Goal: Task Accomplishment & Management: Use online tool/utility

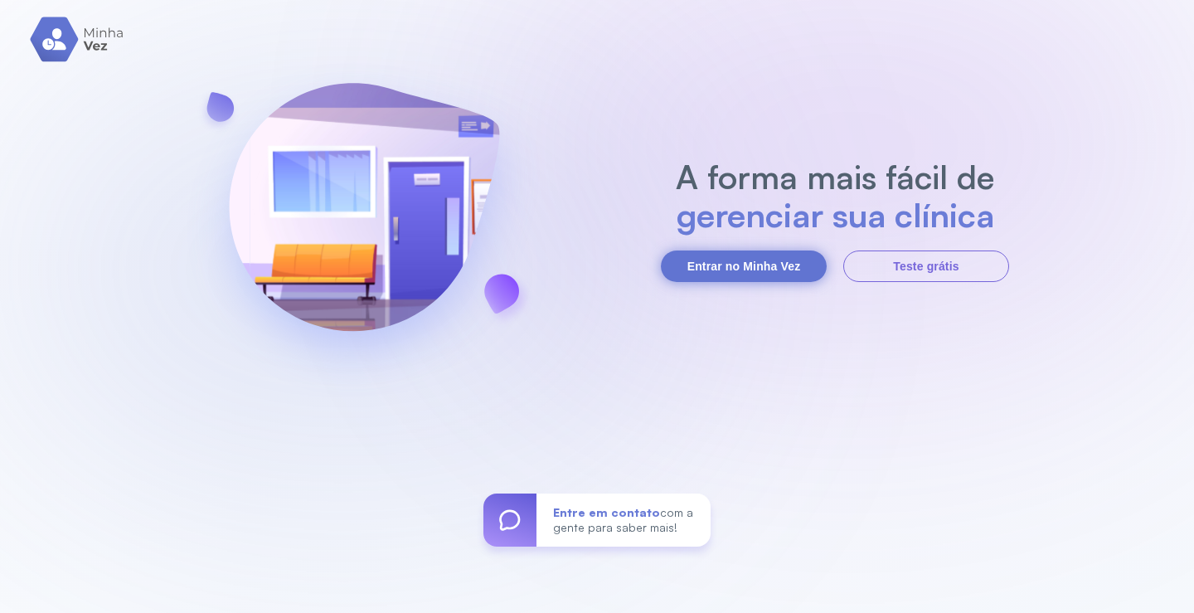
click at [734, 266] on button "Entrar no Minha Vez" at bounding box center [744, 265] width 166 height 31
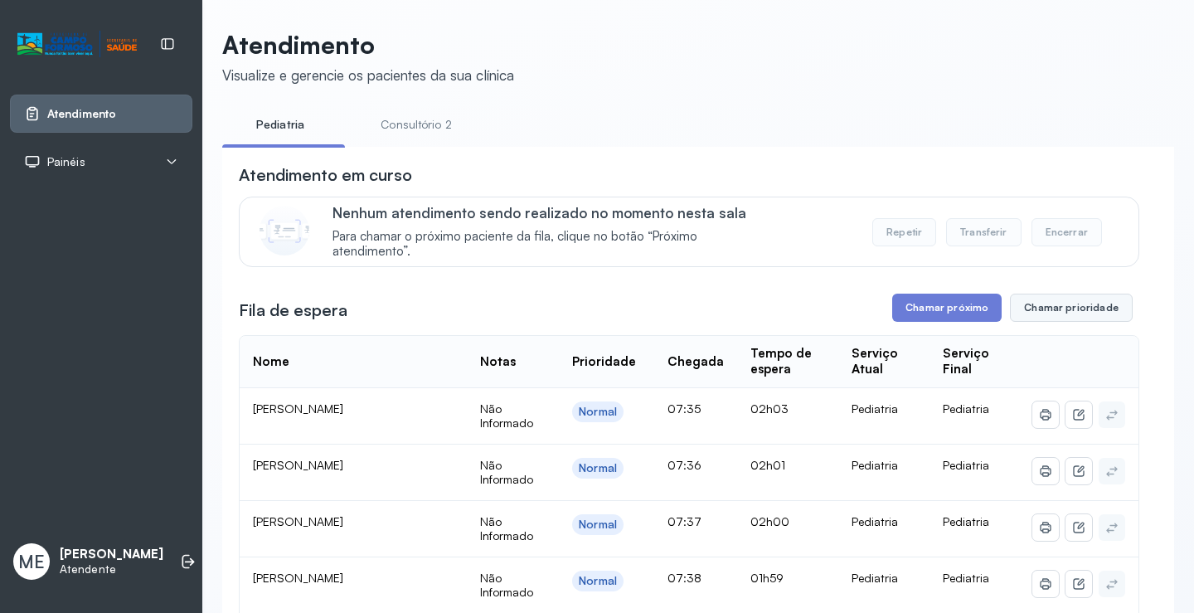
click at [1073, 314] on button "Chamar prioridade" at bounding box center [1071, 307] width 123 height 28
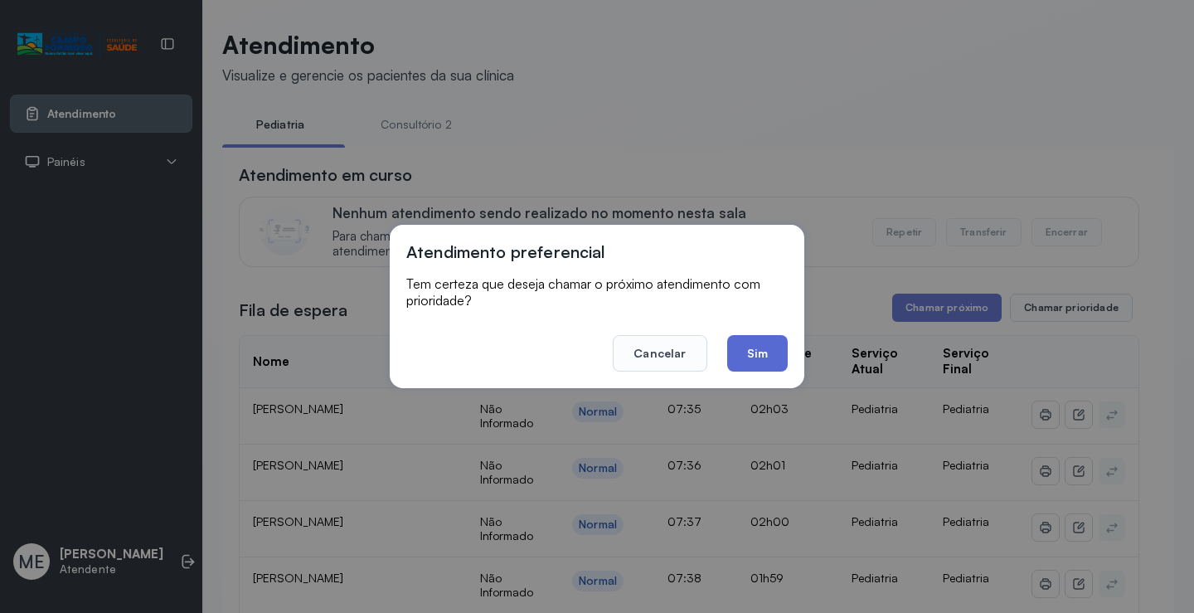
click at [756, 350] on button "Sim" at bounding box center [757, 353] width 61 height 36
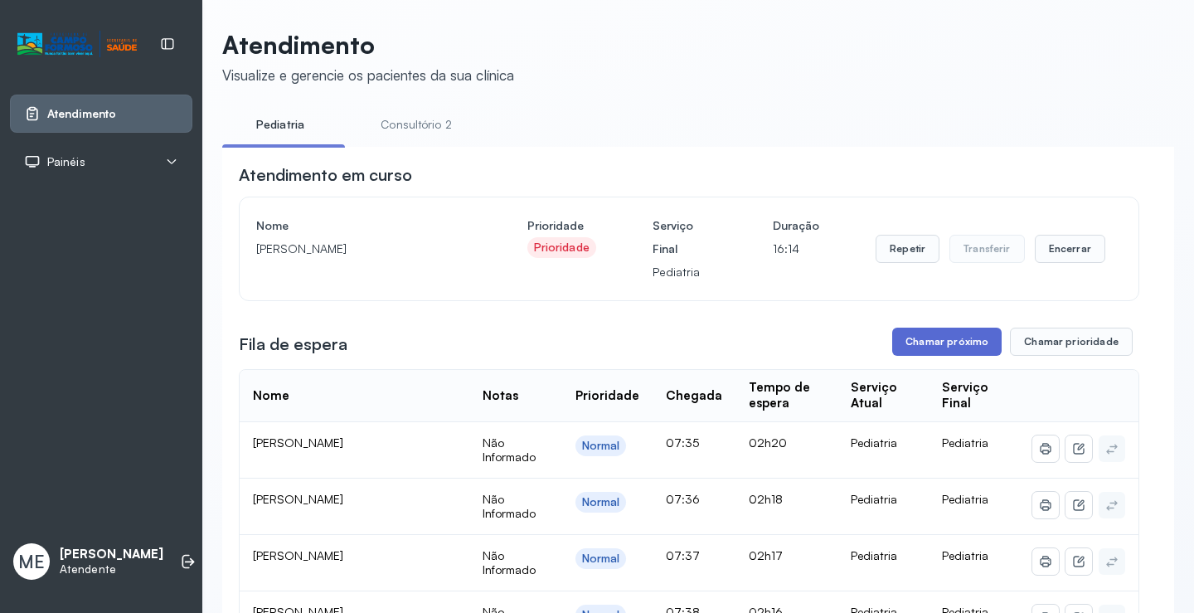
click at [960, 346] on button "Chamar próximo" at bounding box center [946, 341] width 109 height 28
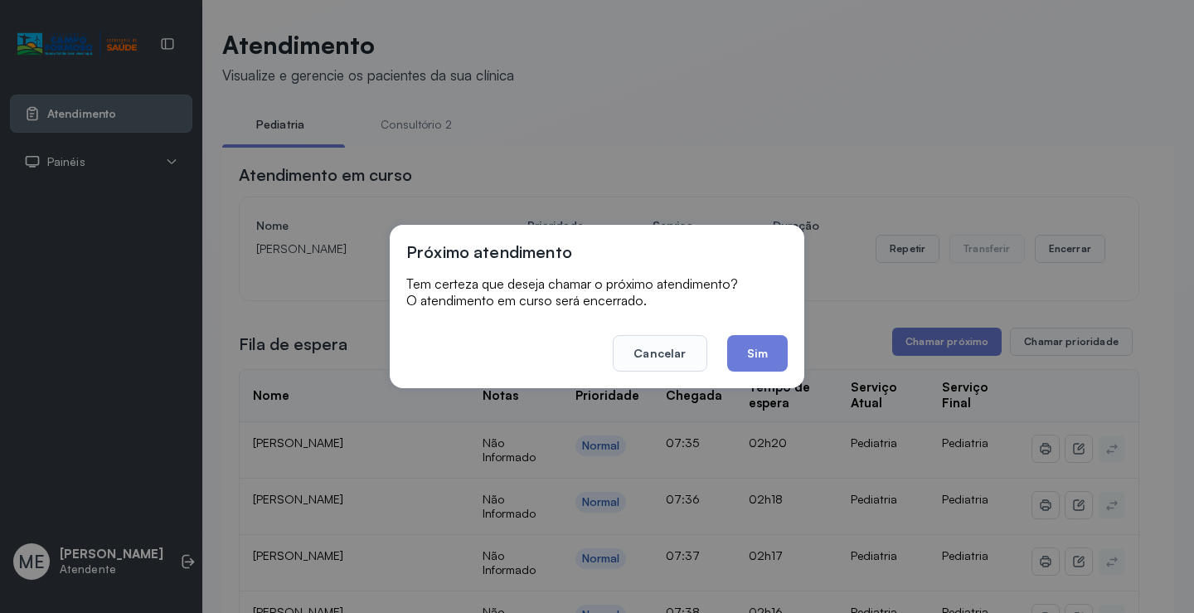
click at [759, 363] on button "Sim" at bounding box center [757, 353] width 61 height 36
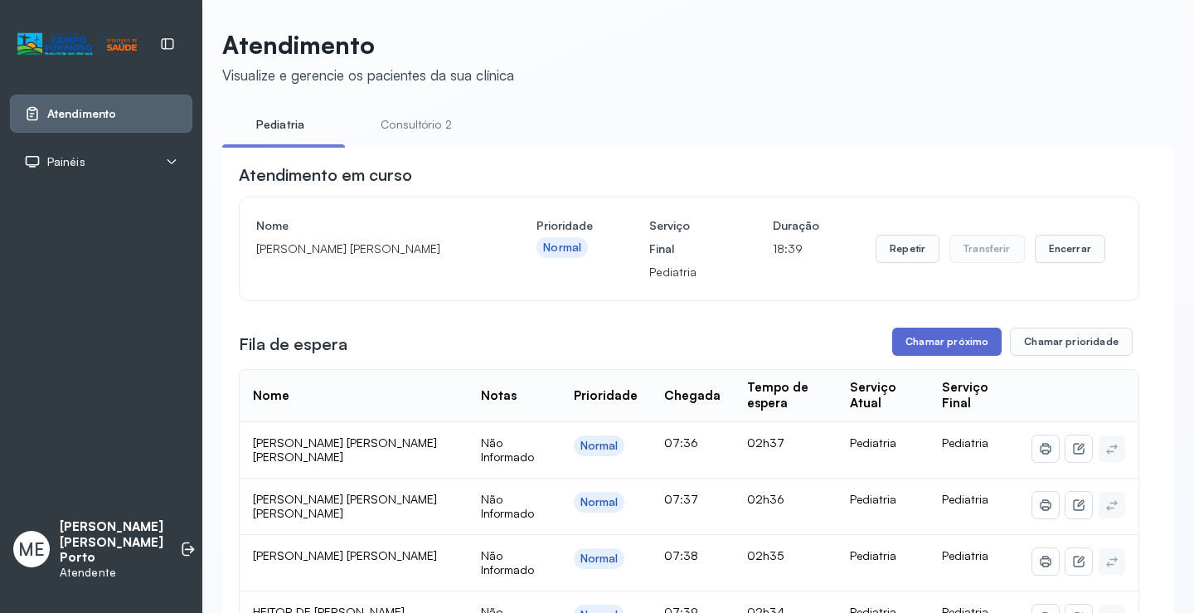
click at [912, 348] on button "Chamar próximo" at bounding box center [946, 341] width 109 height 28
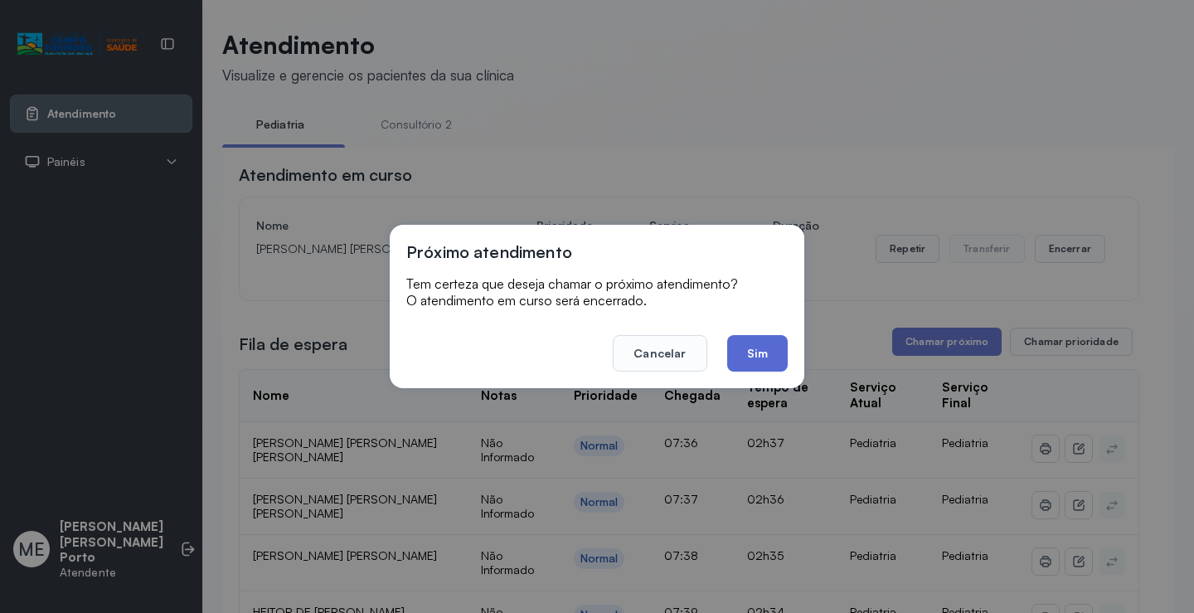
click at [755, 345] on button "Sim" at bounding box center [757, 353] width 61 height 36
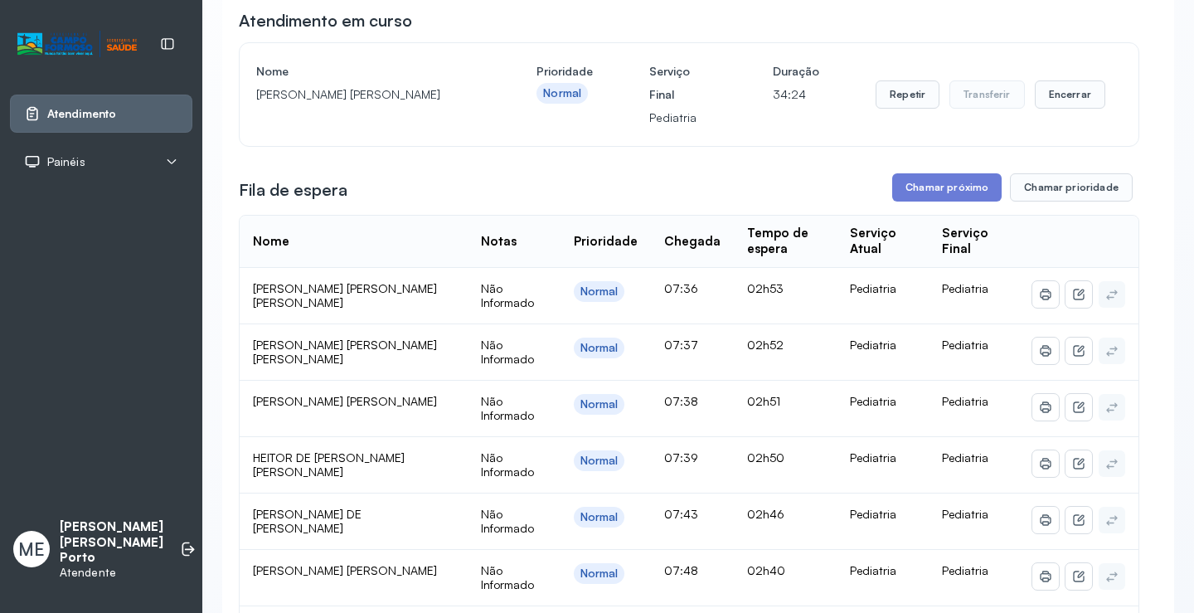
scroll to position [332, 0]
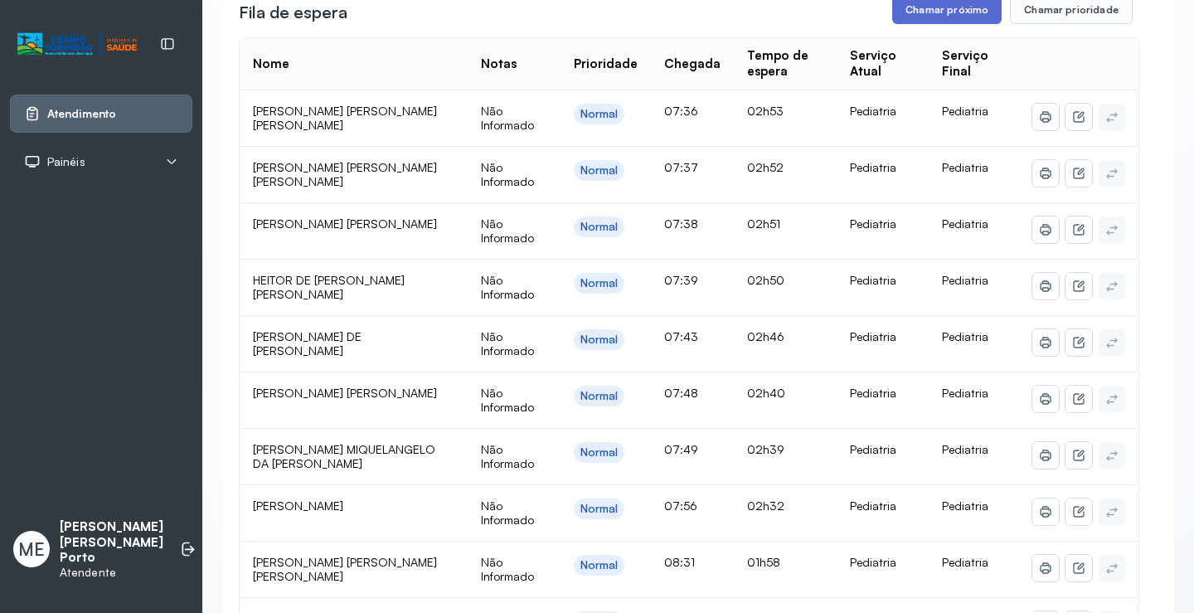
click at [925, 21] on button "Chamar próximo" at bounding box center [946, 10] width 109 height 28
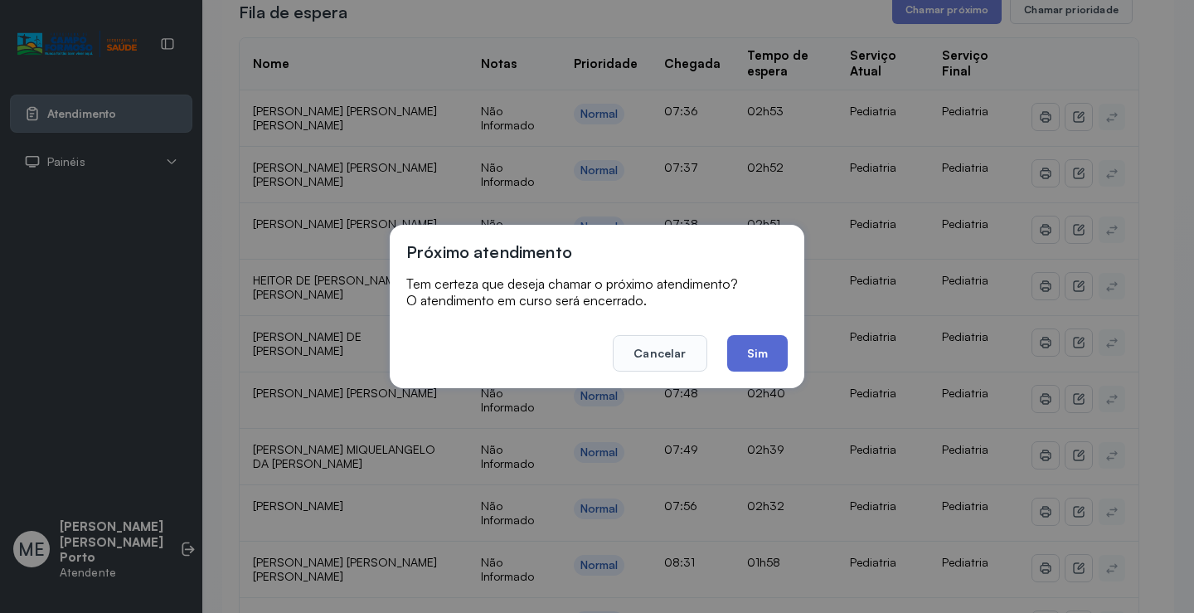
click at [753, 363] on button "Sim" at bounding box center [757, 353] width 61 height 36
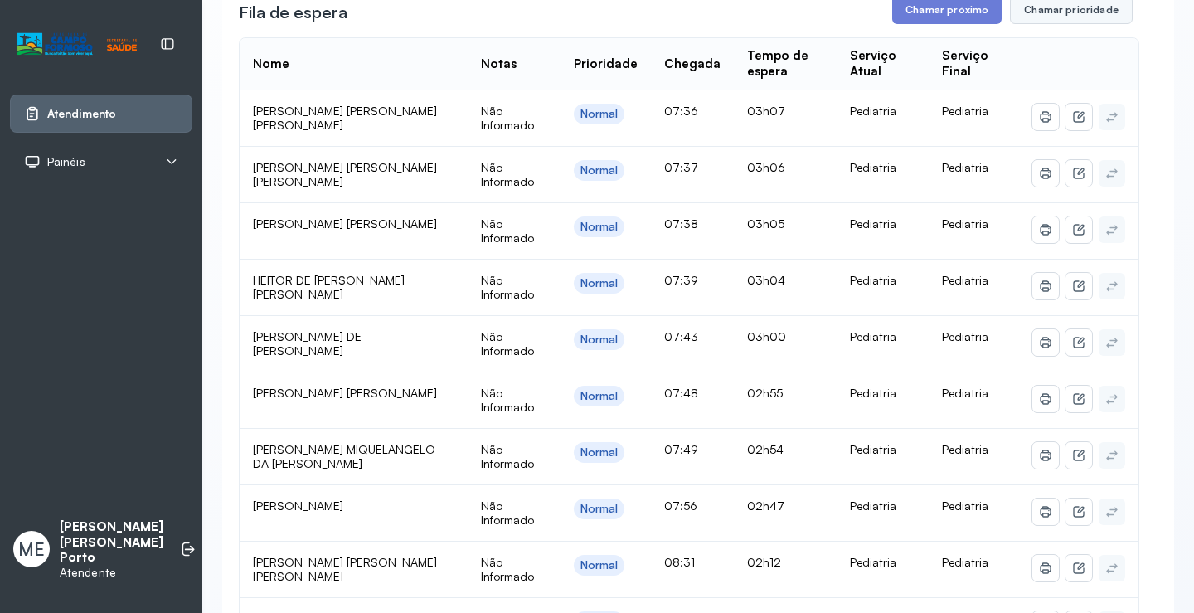
click at [1073, 16] on button "Chamar prioridade" at bounding box center [1071, 10] width 123 height 28
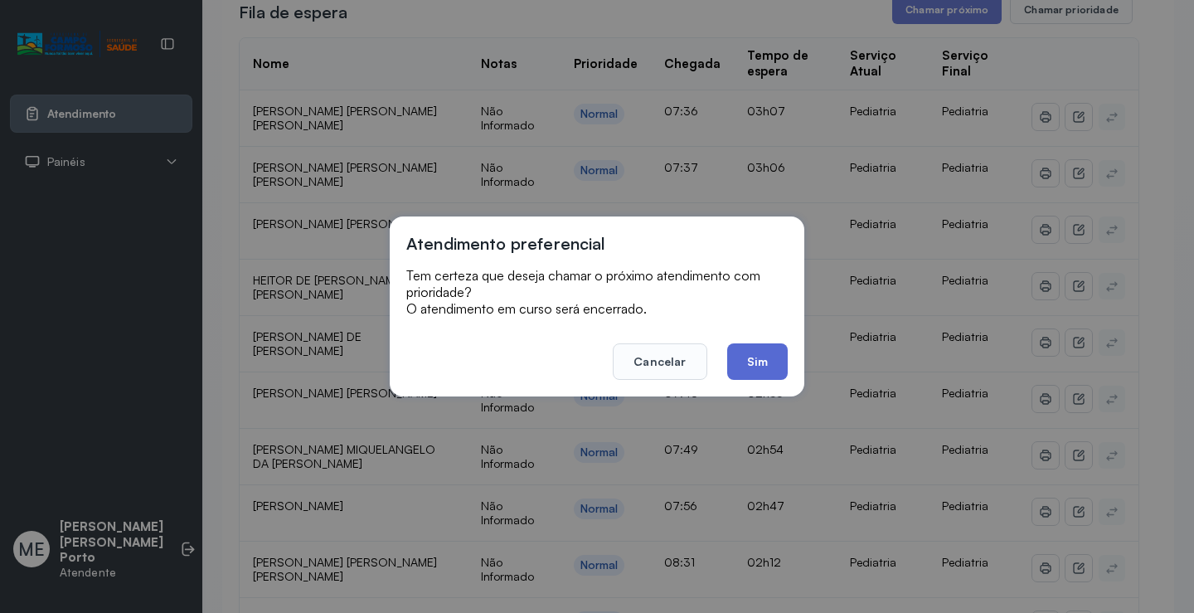
click at [753, 369] on button "Sim" at bounding box center [757, 361] width 61 height 36
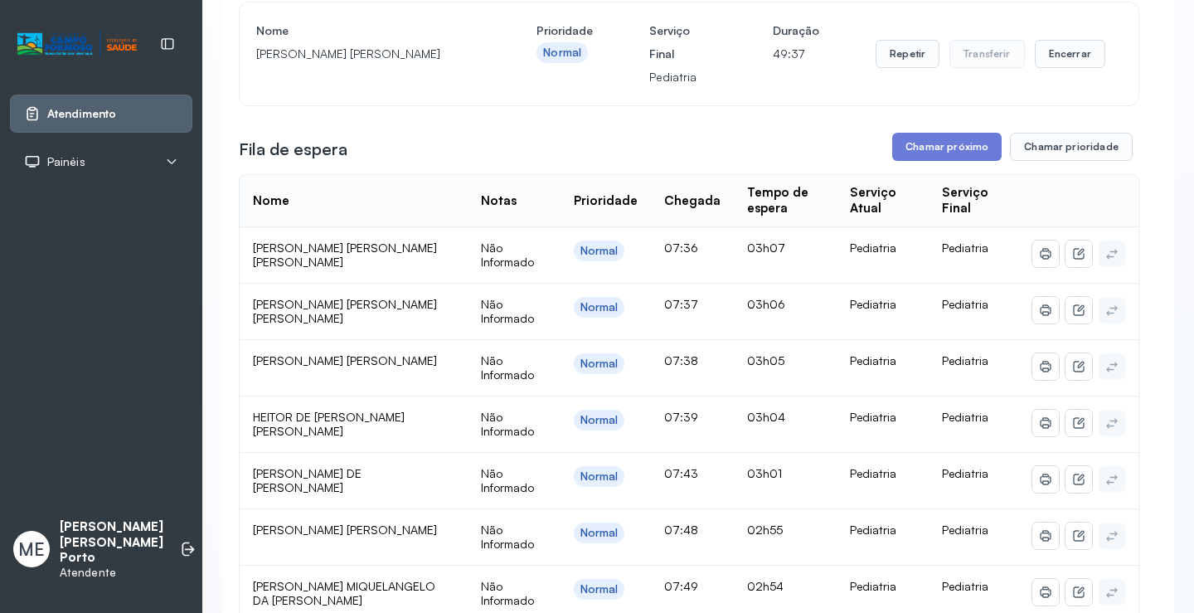
scroll to position [83, 0]
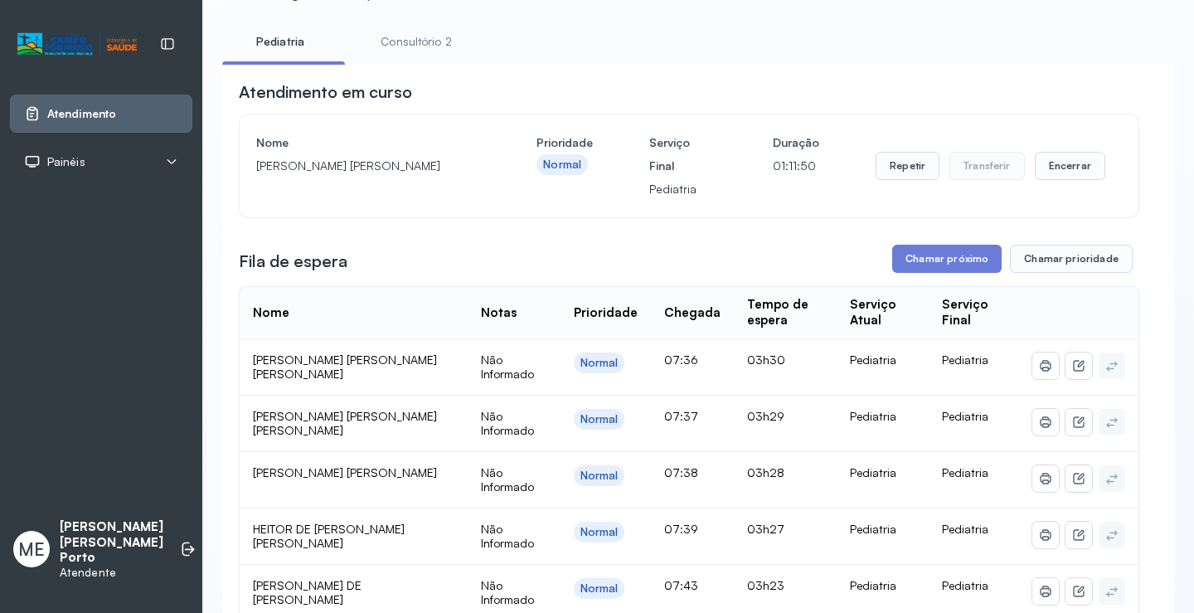
click at [926, 264] on button "Chamar próximo" at bounding box center [946, 259] width 109 height 28
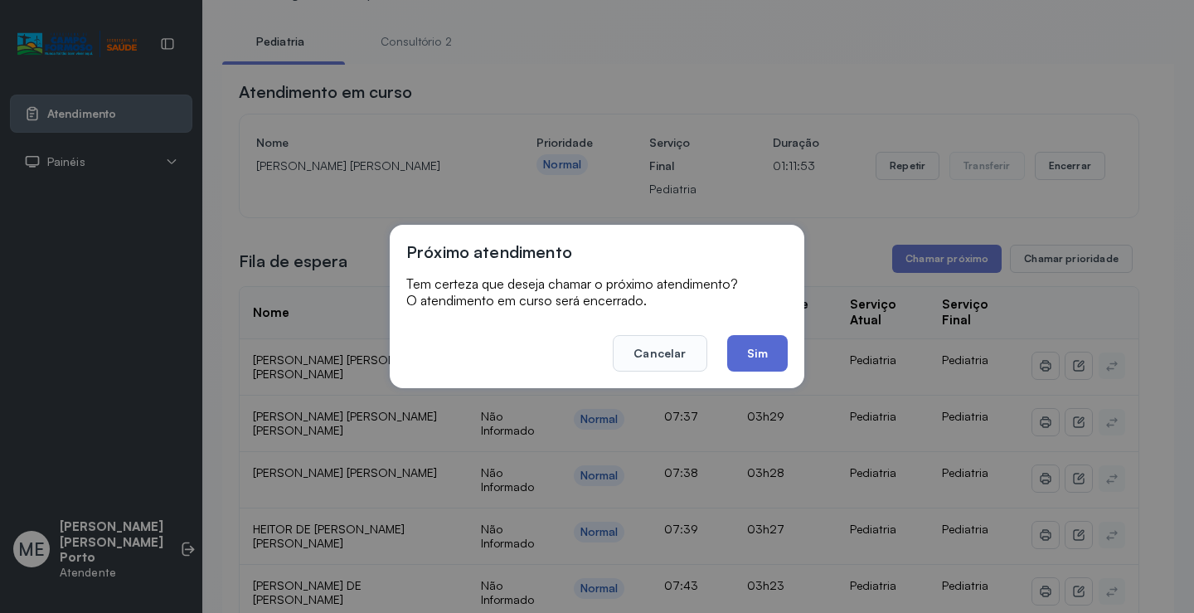
click at [743, 361] on button "Sim" at bounding box center [757, 353] width 61 height 36
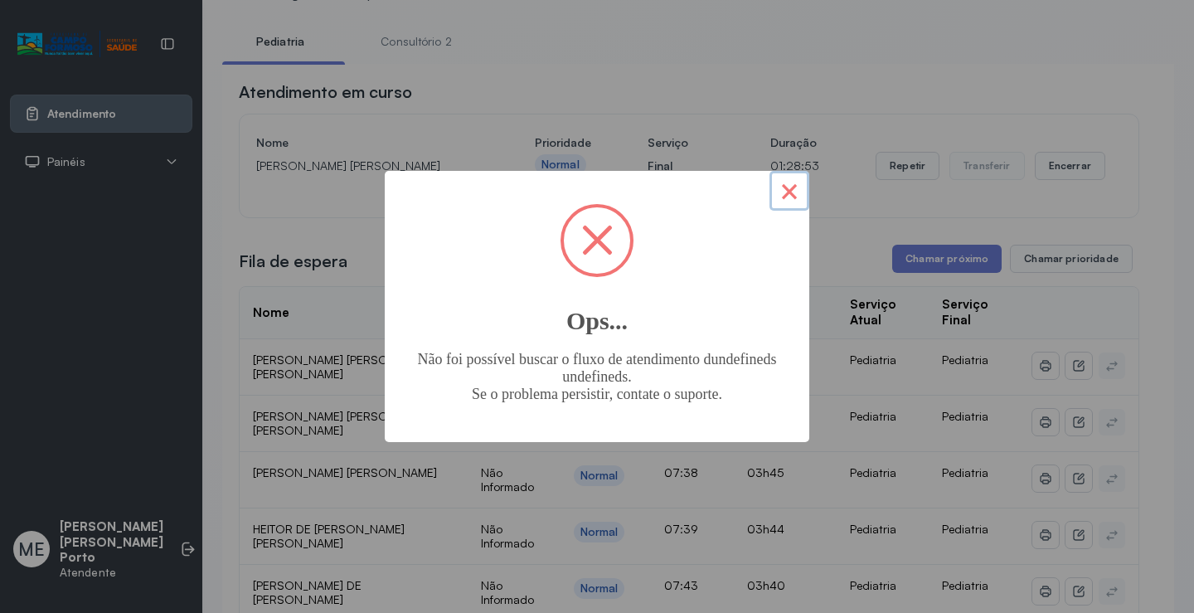
click at [786, 201] on button "×" at bounding box center [789, 191] width 40 height 40
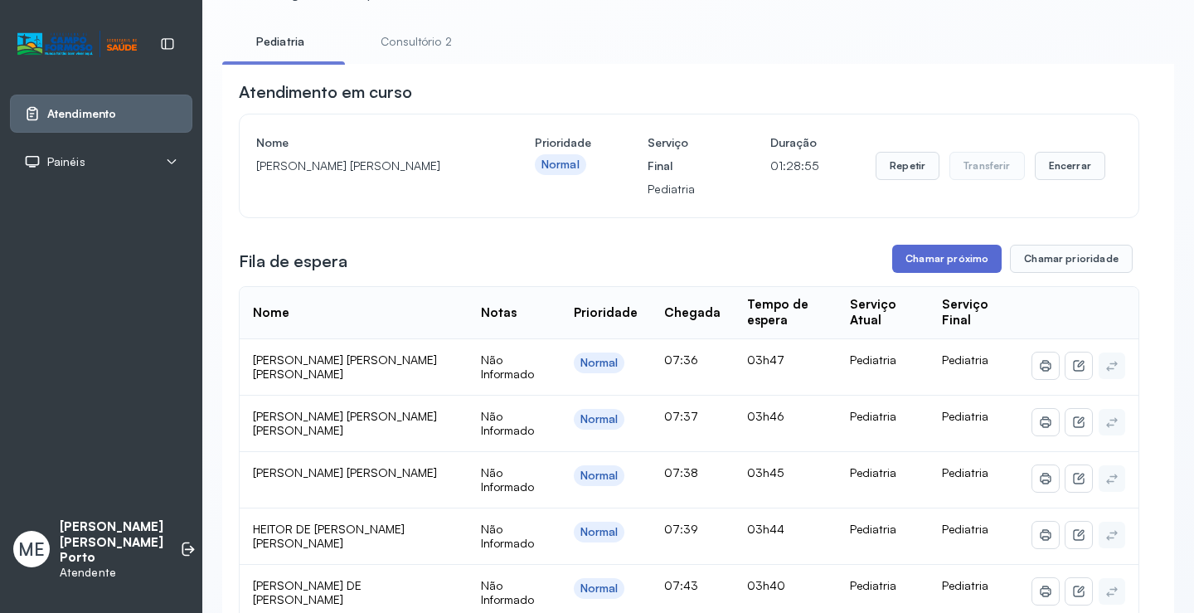
click at [933, 273] on button "Chamar próximo" at bounding box center [946, 259] width 109 height 28
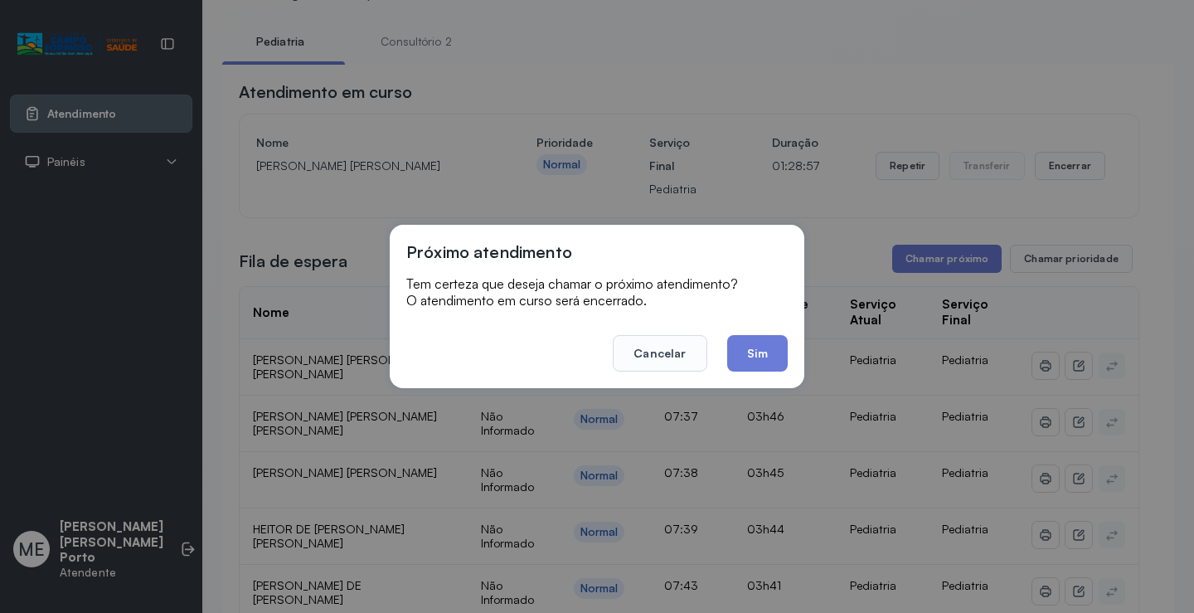
click at [769, 359] on button "Sim" at bounding box center [757, 353] width 61 height 36
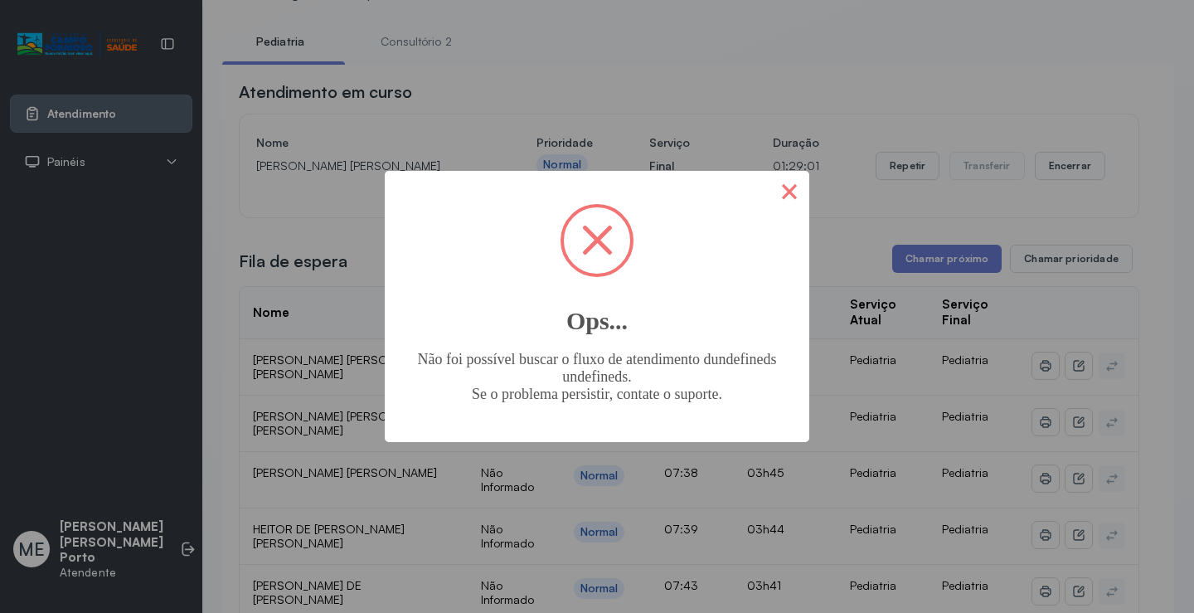
click at [790, 192] on button "×" at bounding box center [789, 191] width 40 height 40
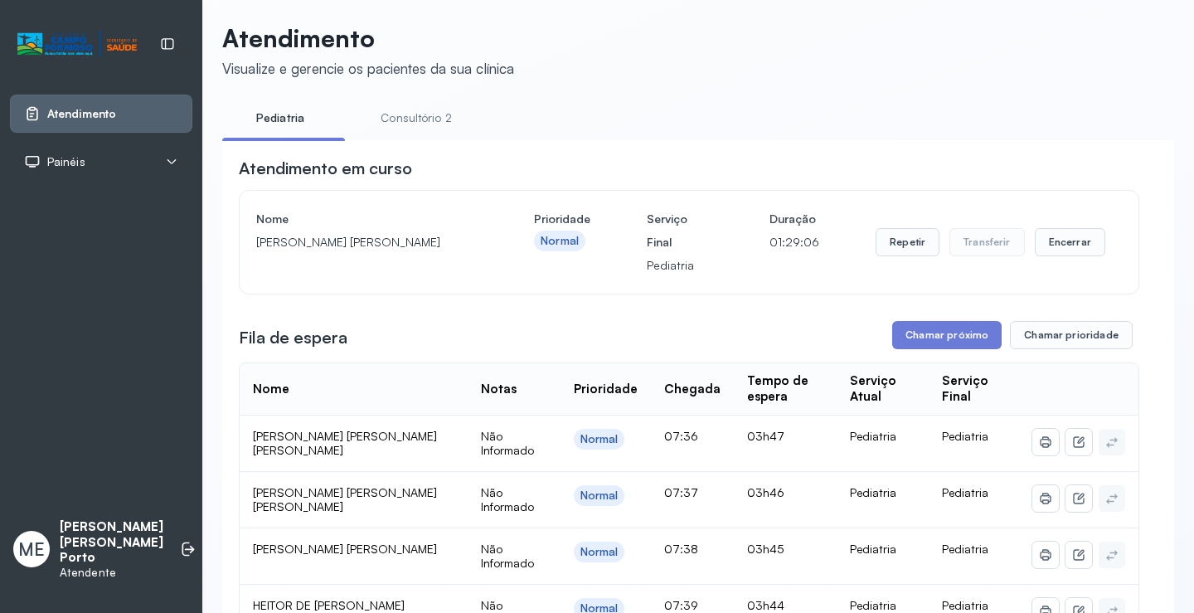
scroll to position [0, 0]
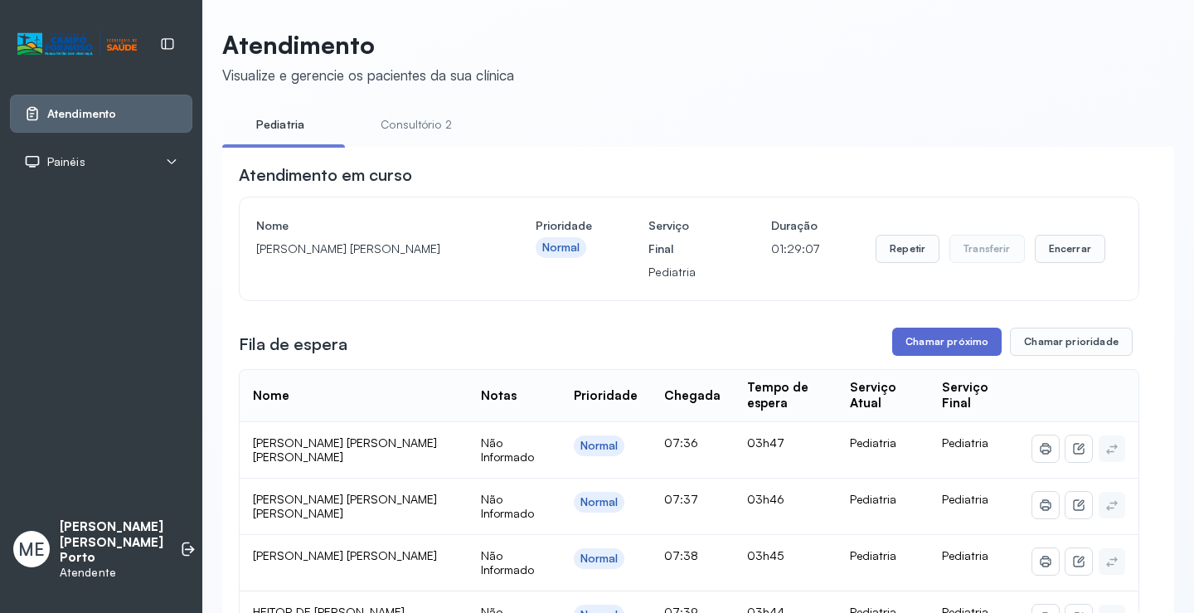
click at [911, 346] on button "Chamar próximo" at bounding box center [946, 341] width 109 height 28
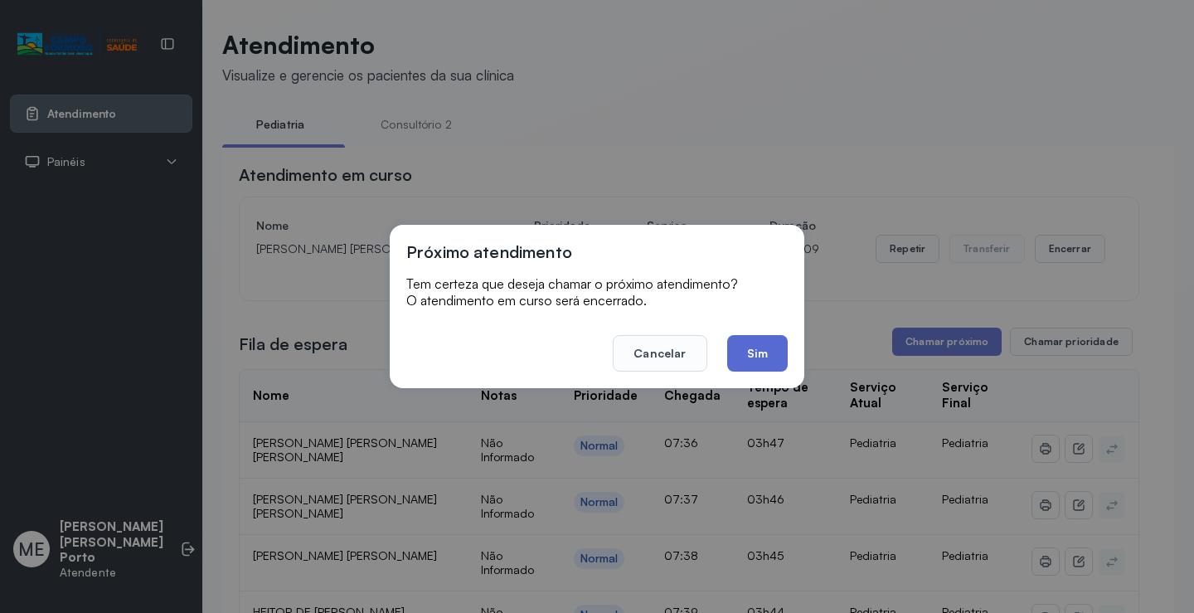
click at [749, 346] on button "Sim" at bounding box center [757, 353] width 61 height 36
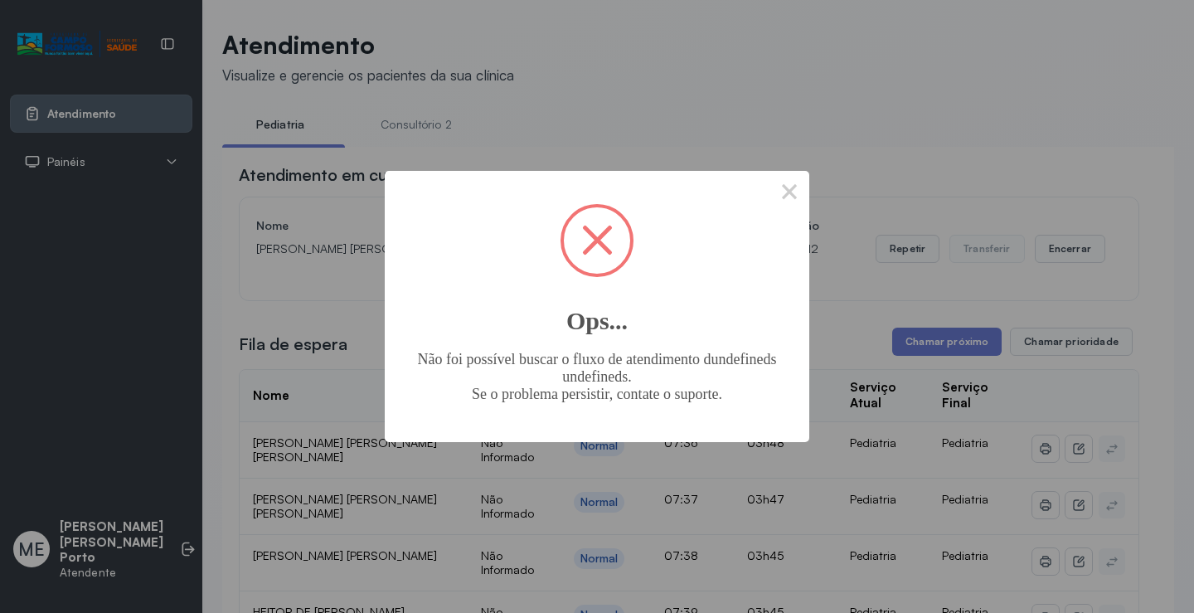
click at [734, 2] on div "× Ops... Não foi possível buscar o fluxo de atendimento dundefineds undefineds.…" at bounding box center [597, 306] width 1194 height 613
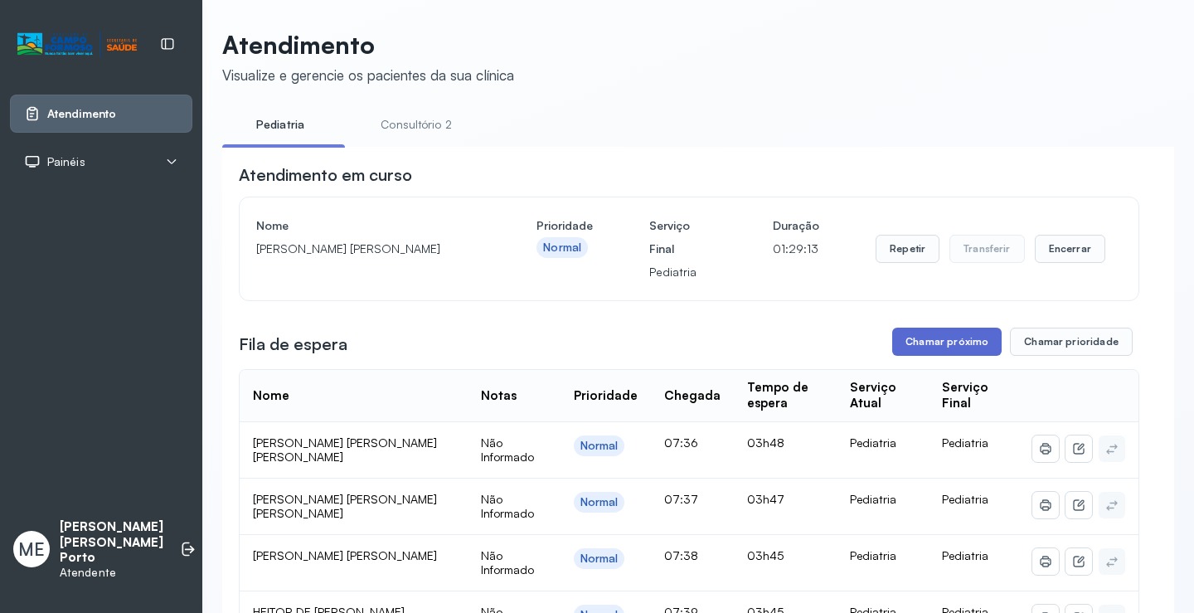
click at [899, 355] on button "Chamar próximo" at bounding box center [946, 341] width 109 height 28
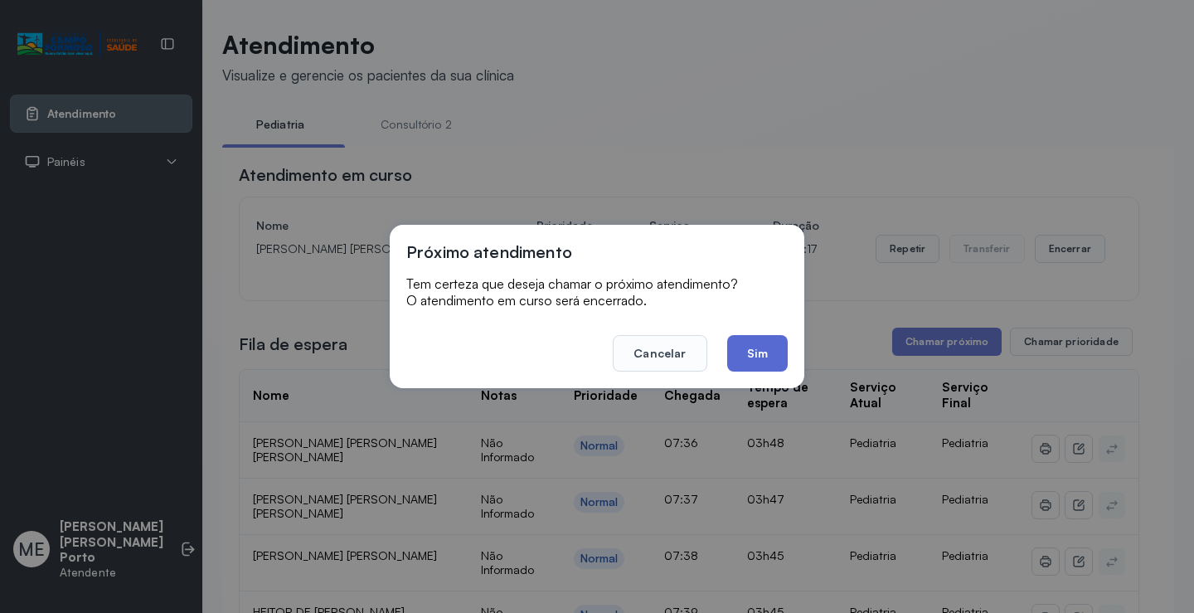
click at [774, 350] on button "Sim" at bounding box center [757, 353] width 61 height 36
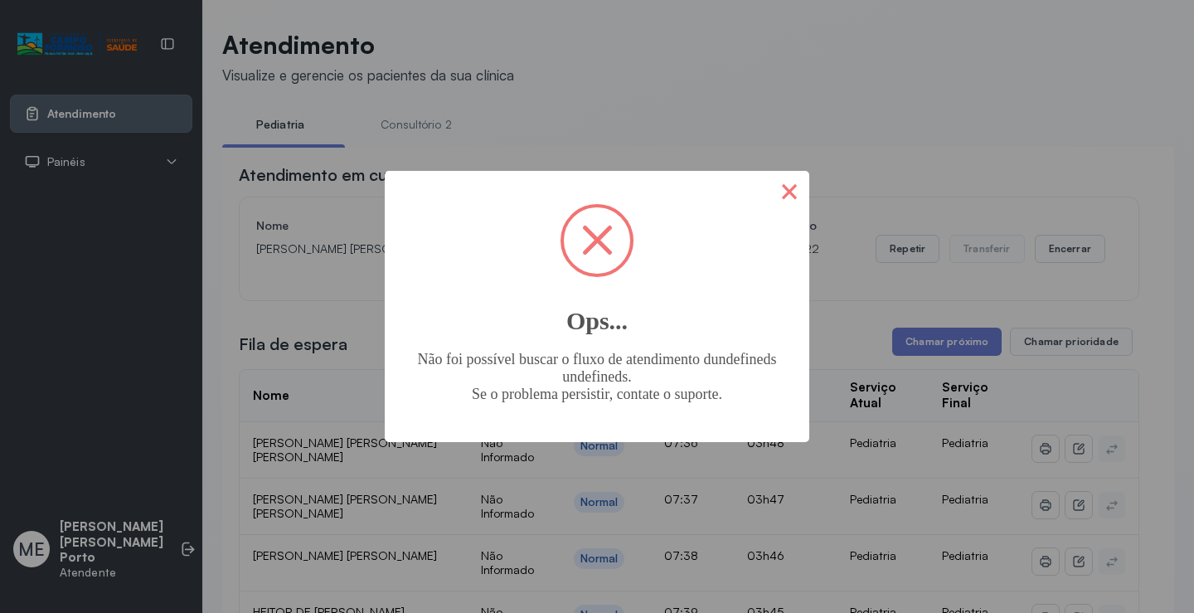
drag, startPoint x: 774, startPoint y: 199, endPoint x: 780, endPoint y: 191, distance: 9.5
click at [779, 193] on button "×" at bounding box center [789, 191] width 40 height 40
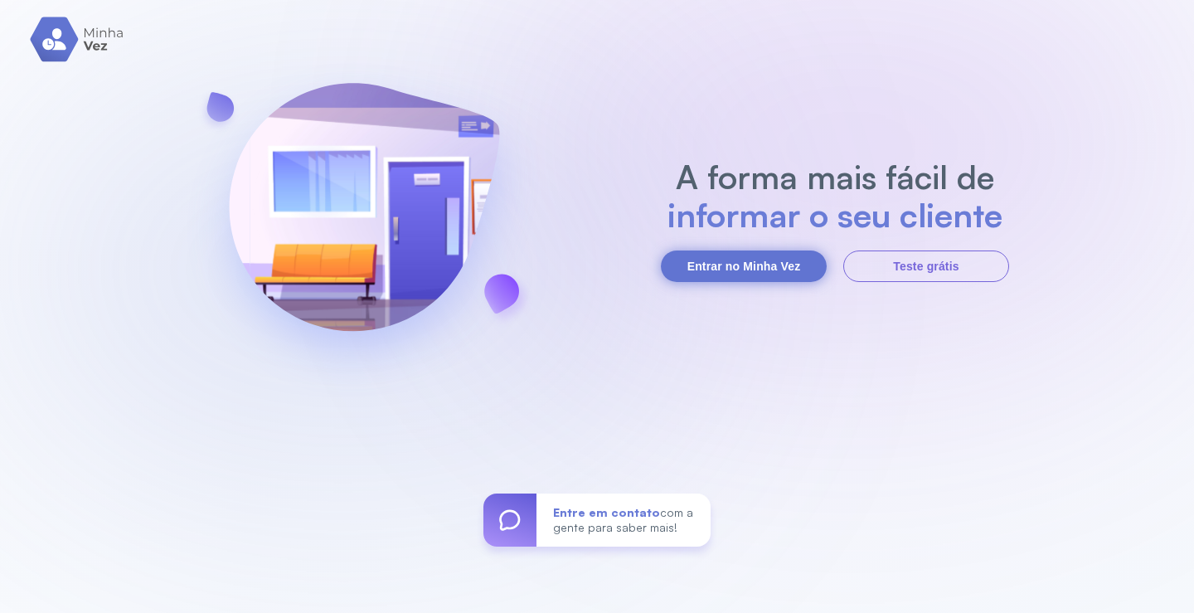
click at [705, 272] on button "Entrar no Minha Vez" at bounding box center [744, 265] width 166 height 31
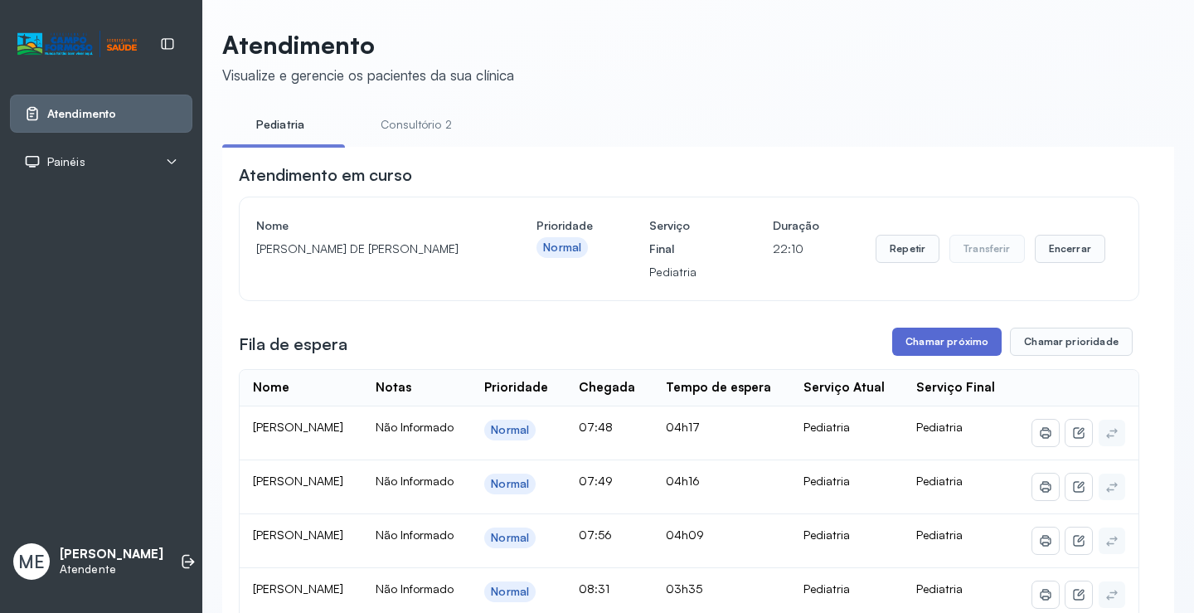
click at [922, 356] on button "Chamar próximo" at bounding box center [946, 341] width 109 height 28
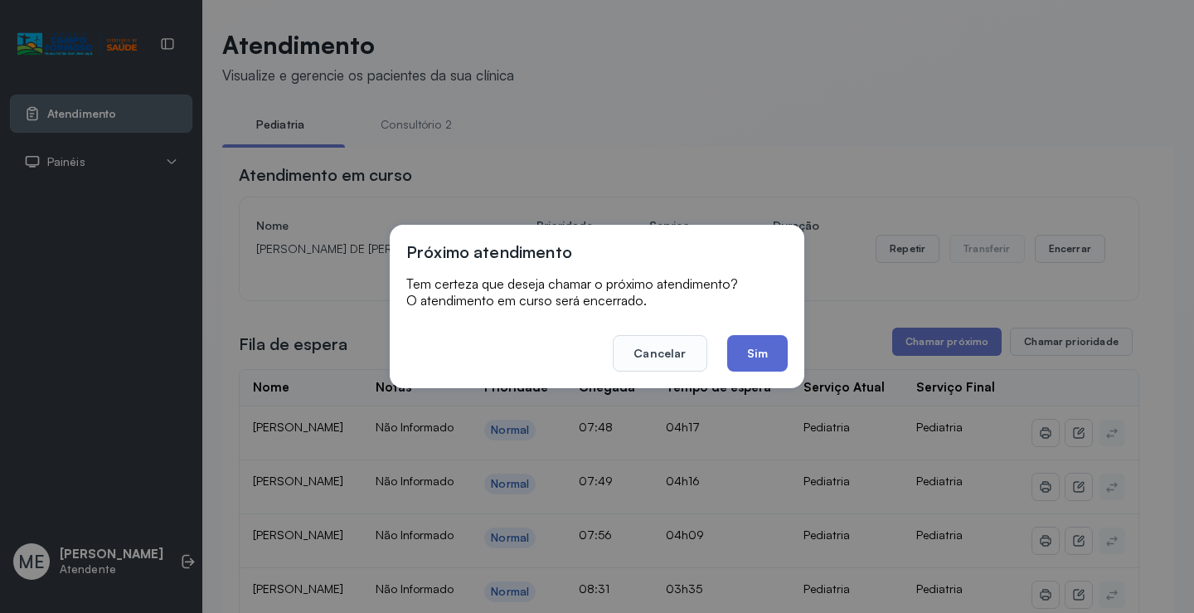
click at [754, 358] on button "Sim" at bounding box center [757, 353] width 61 height 36
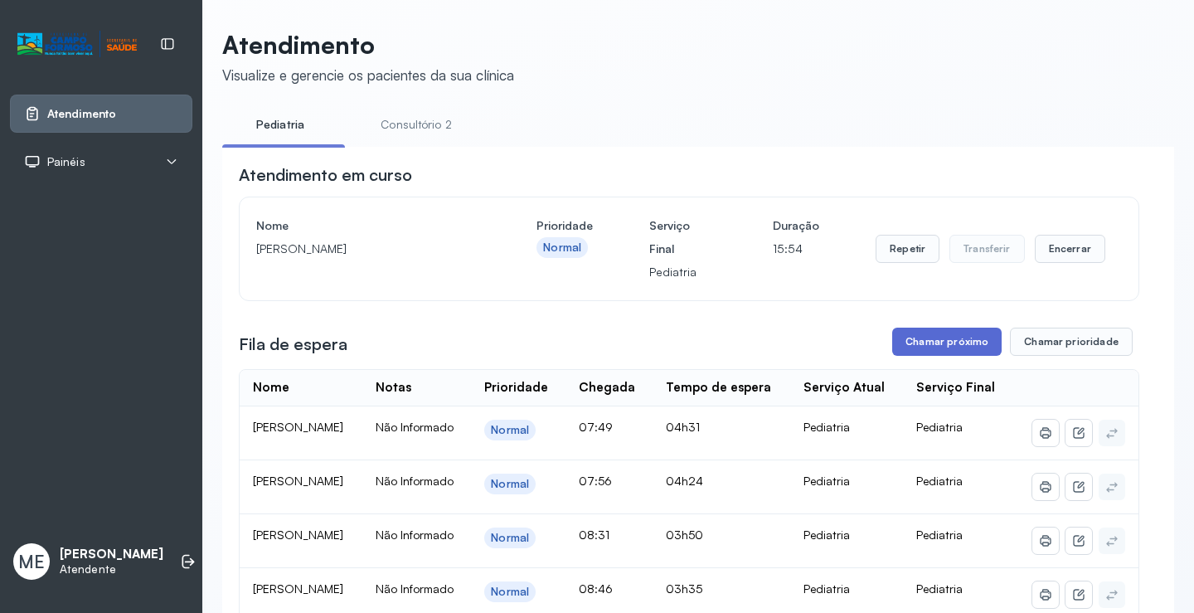
click at [915, 343] on button "Chamar próximo" at bounding box center [946, 341] width 109 height 28
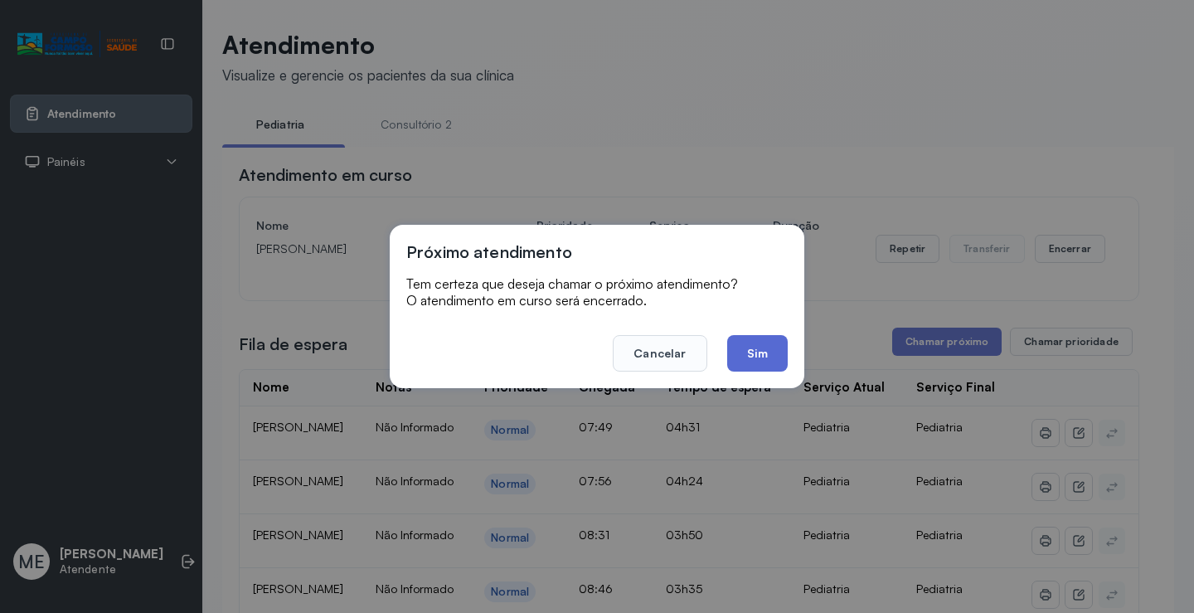
click at [770, 356] on button "Sim" at bounding box center [757, 353] width 61 height 36
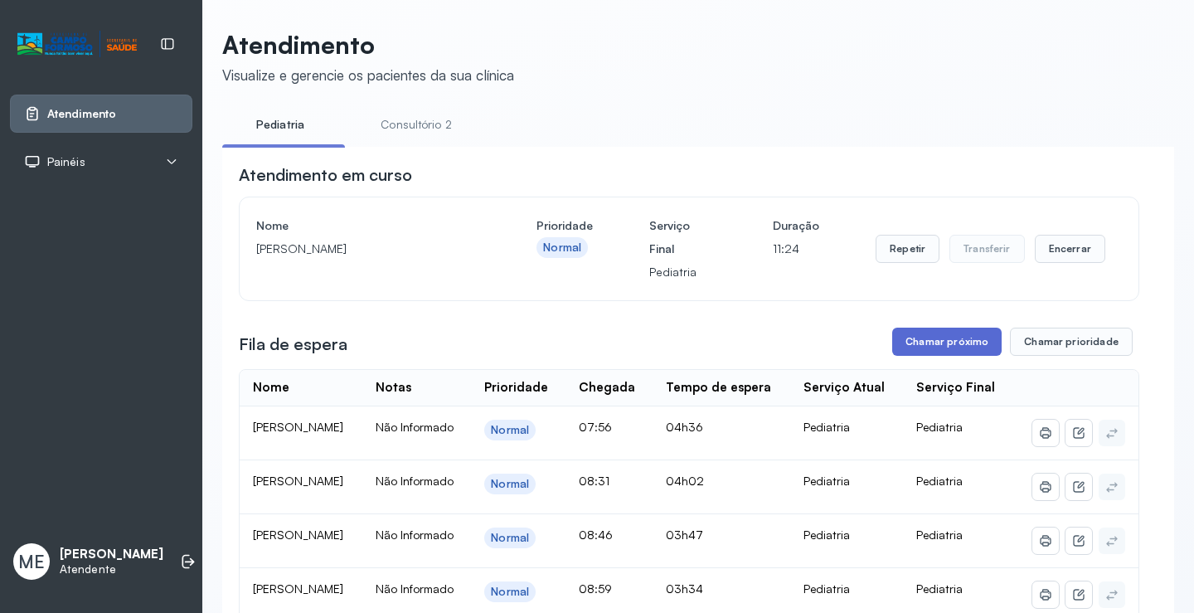
click at [953, 346] on button "Chamar próximo" at bounding box center [946, 341] width 109 height 28
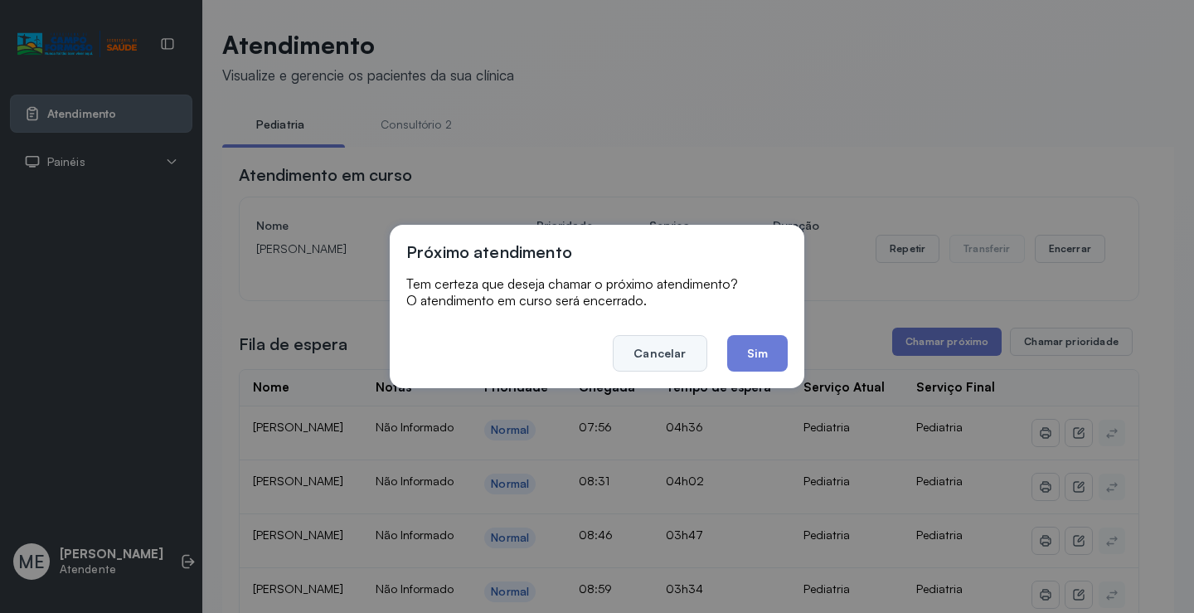
click at [679, 360] on button "Cancelar" at bounding box center [660, 353] width 94 height 36
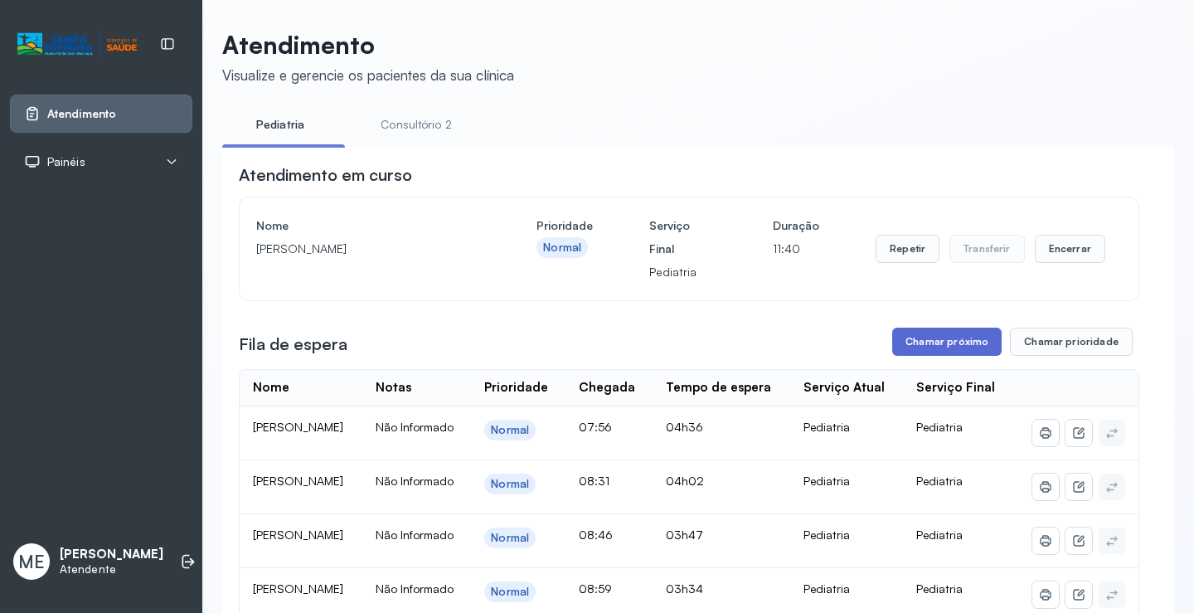
click at [917, 345] on button "Chamar próximo" at bounding box center [946, 341] width 109 height 28
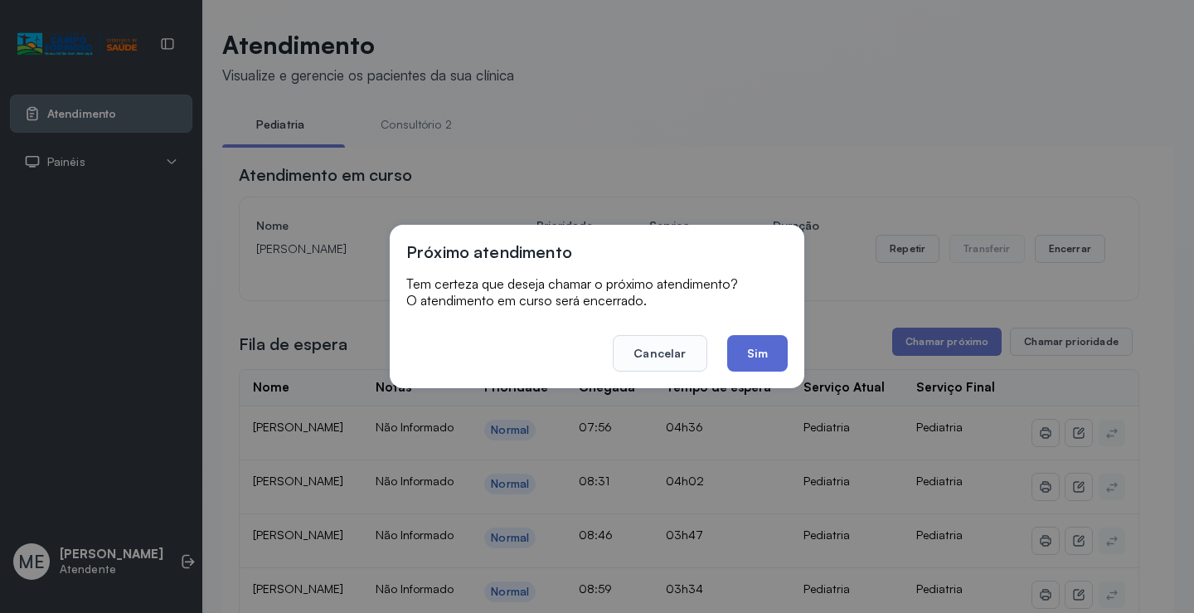
click at [782, 337] on button "Sim" at bounding box center [757, 353] width 61 height 36
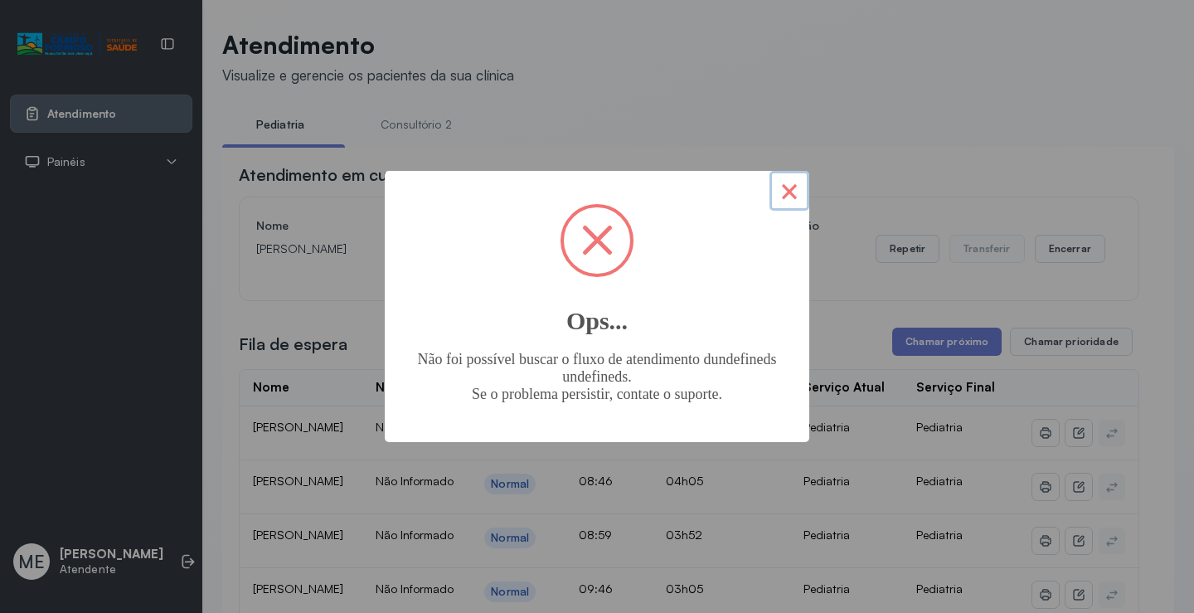
click at [784, 195] on button "×" at bounding box center [789, 191] width 40 height 40
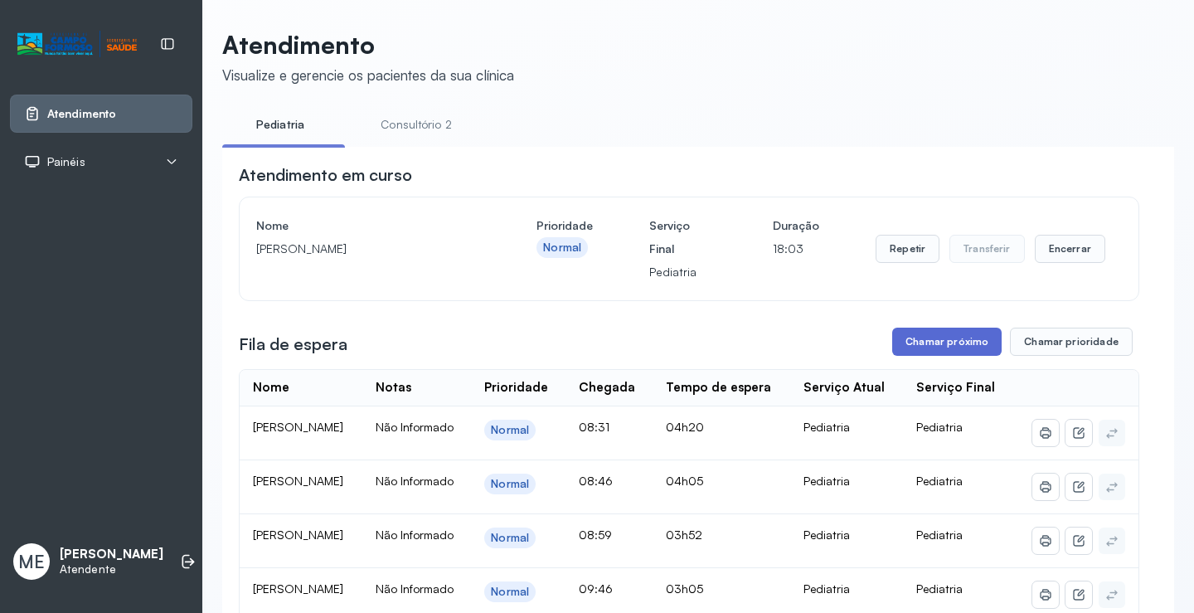
click at [960, 349] on button "Chamar próximo" at bounding box center [946, 341] width 109 height 28
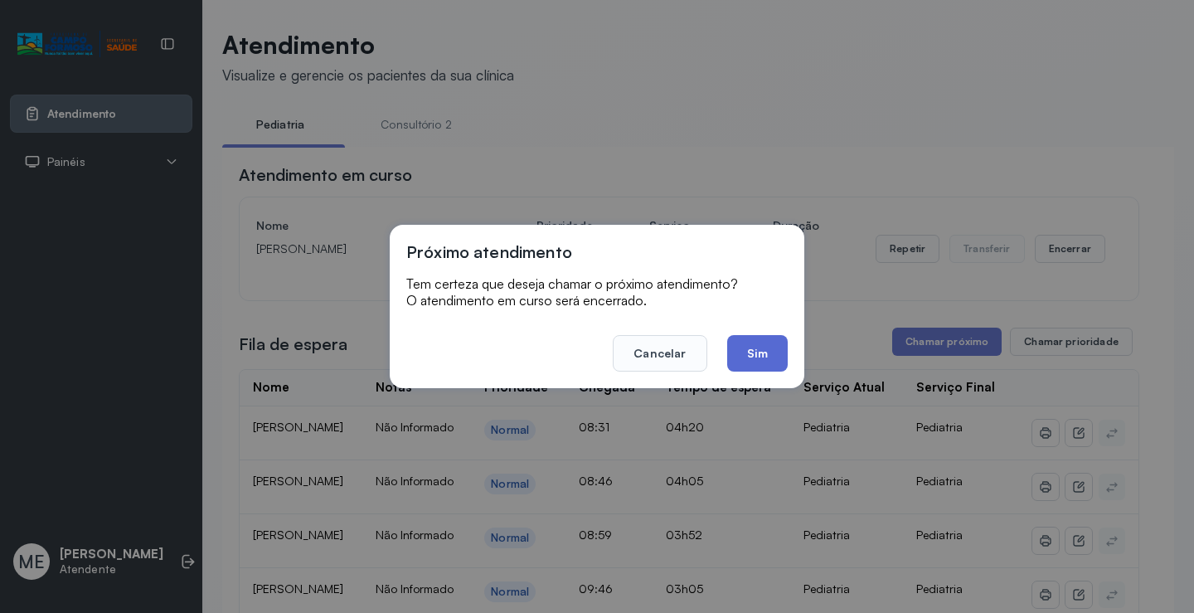
click at [749, 364] on button "Sim" at bounding box center [757, 353] width 61 height 36
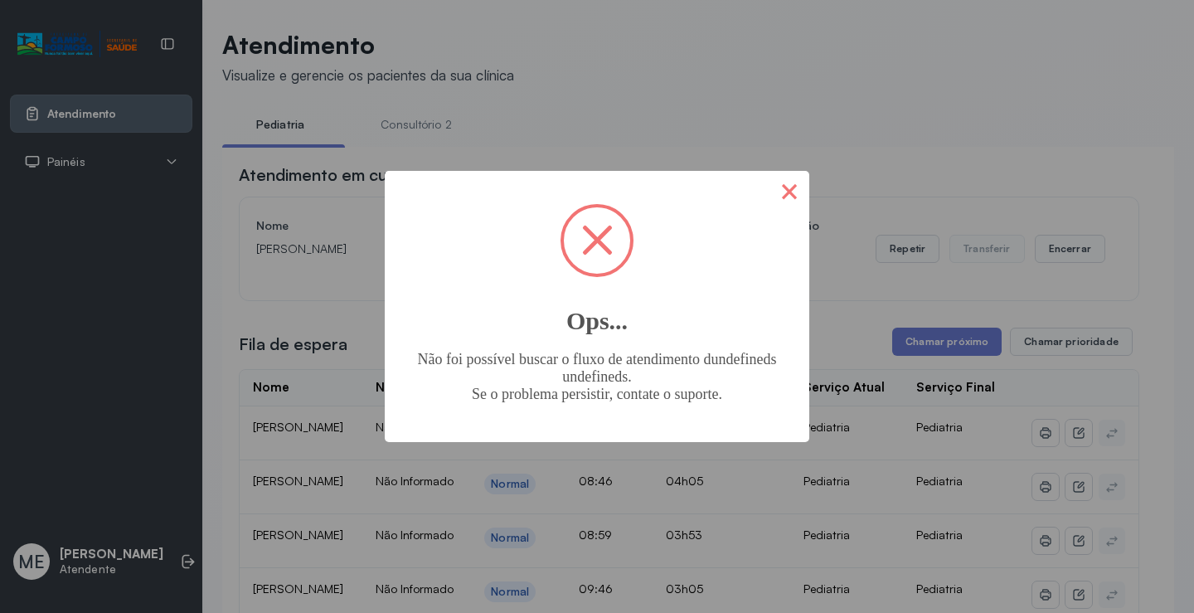
click at [792, 201] on button "×" at bounding box center [789, 191] width 40 height 40
click at [770, 179] on button "×" at bounding box center [789, 191] width 40 height 40
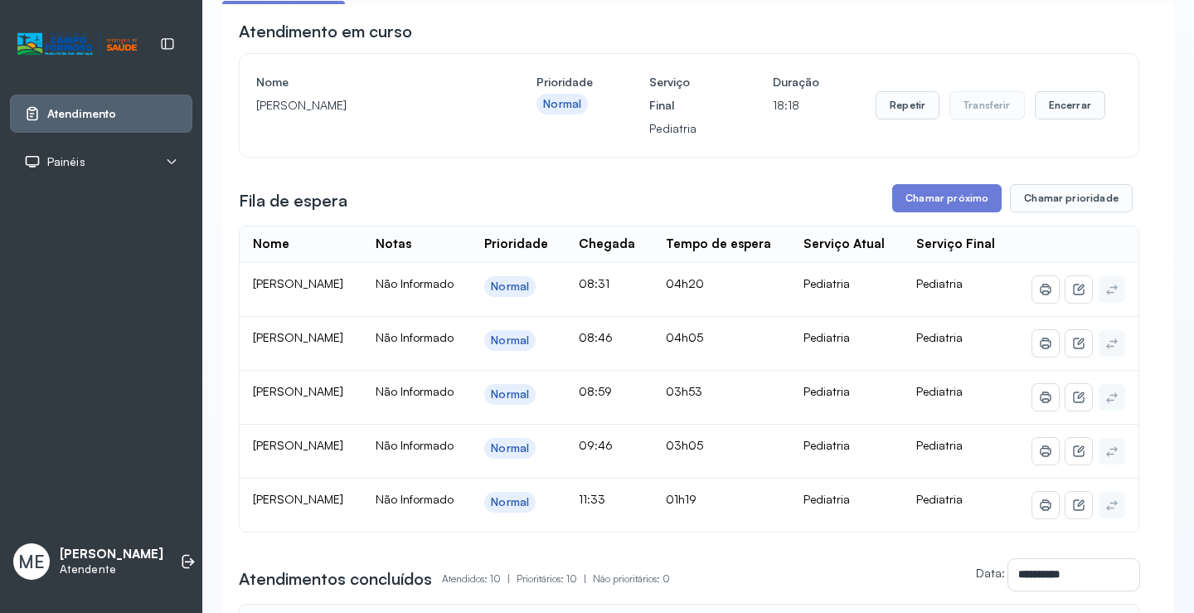
scroll to position [166, 0]
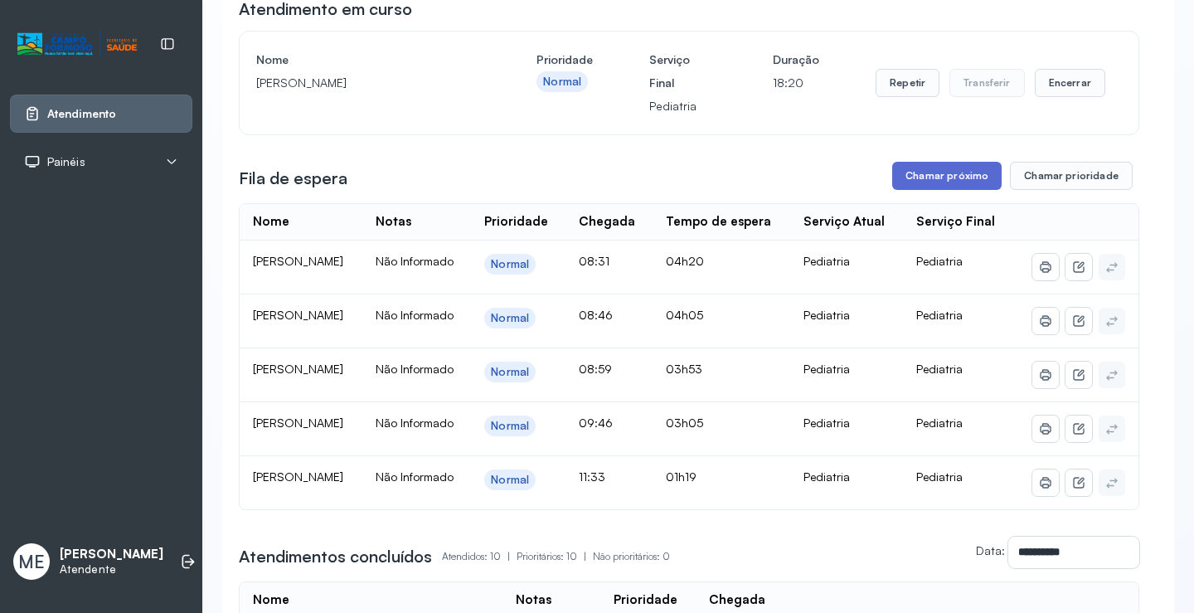
click at [932, 175] on button "Chamar próximo" at bounding box center [946, 176] width 109 height 28
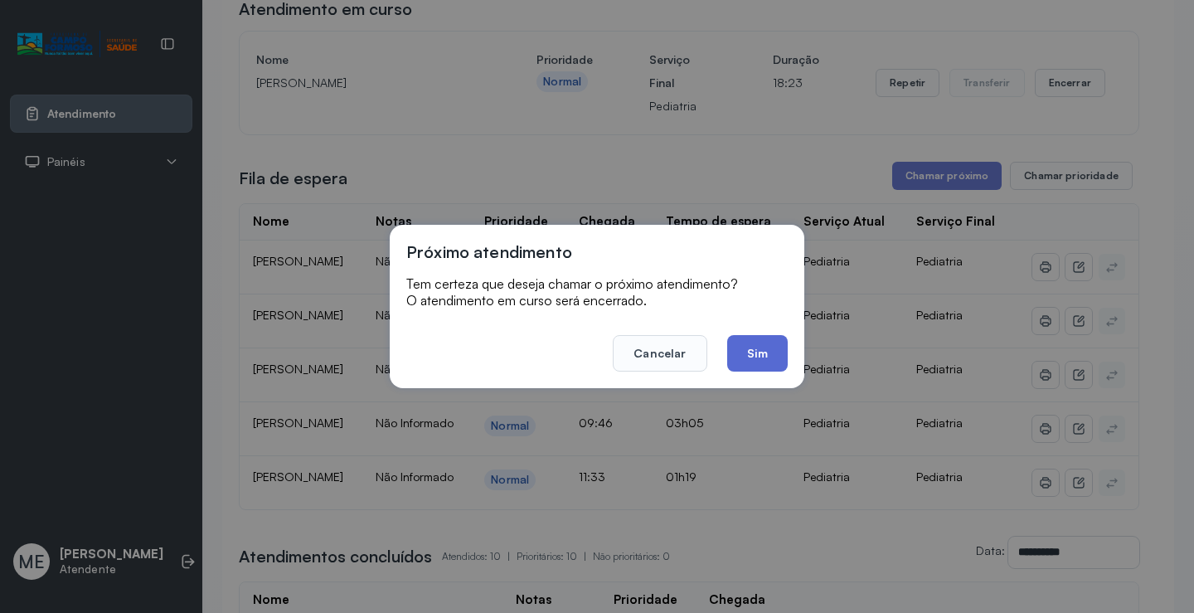
click at [736, 366] on button "Sim" at bounding box center [757, 353] width 61 height 36
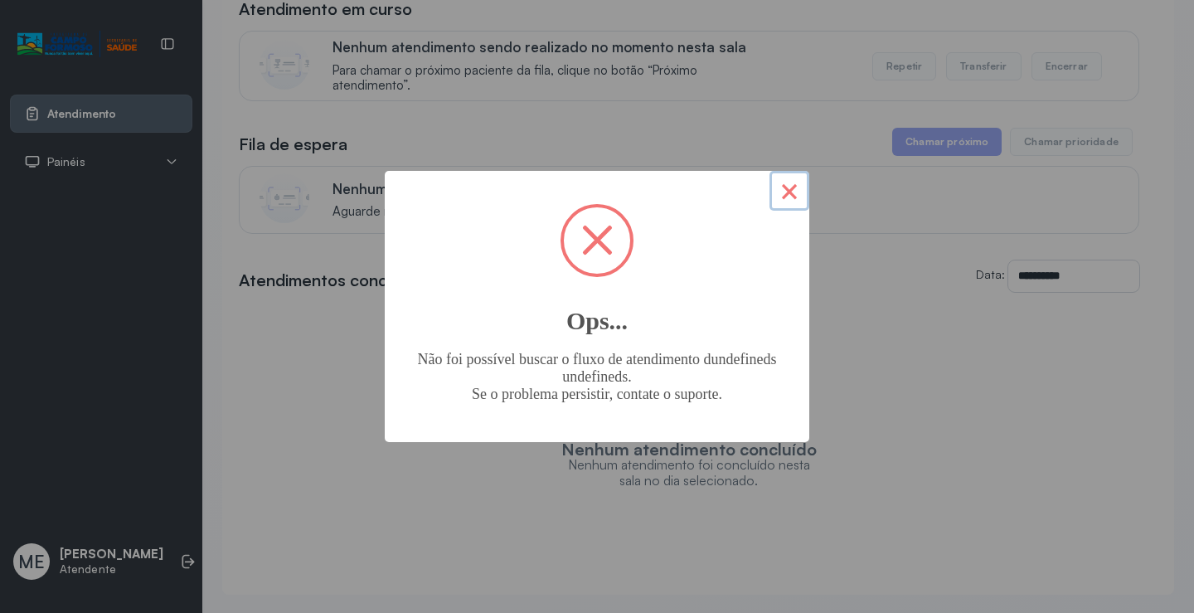
click at [782, 196] on button "×" at bounding box center [789, 191] width 40 height 40
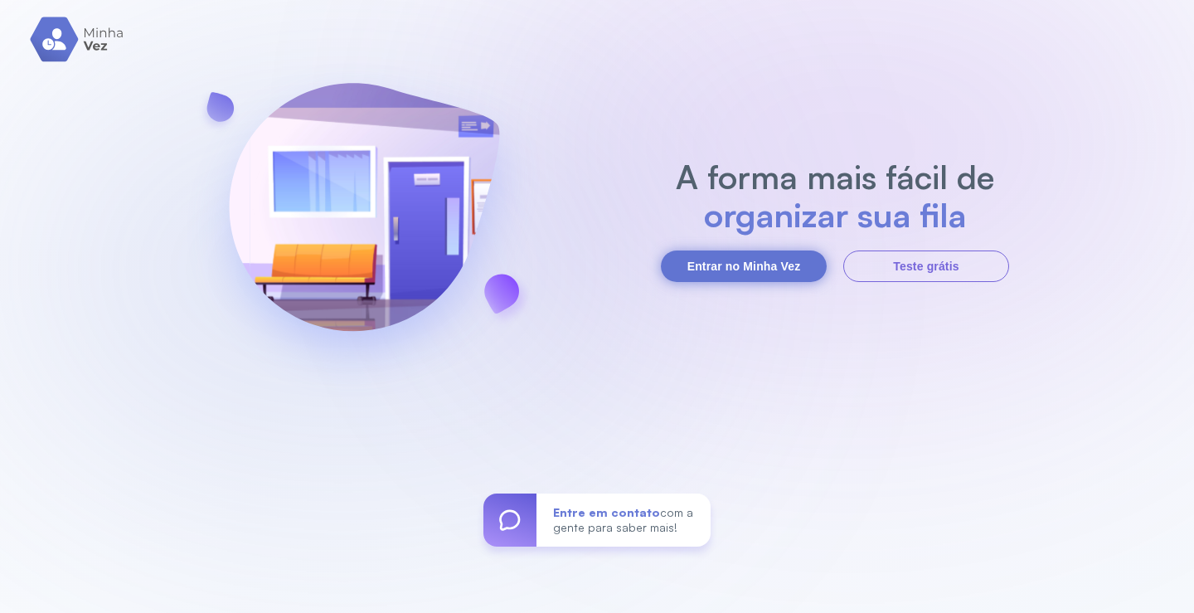
click at [733, 262] on button "Entrar no Minha Vez" at bounding box center [744, 265] width 166 height 31
click at [729, 264] on button "Entrar no Minha Vez" at bounding box center [744, 265] width 166 height 31
click at [705, 271] on button "Entrar no Minha Vez" at bounding box center [744, 265] width 166 height 31
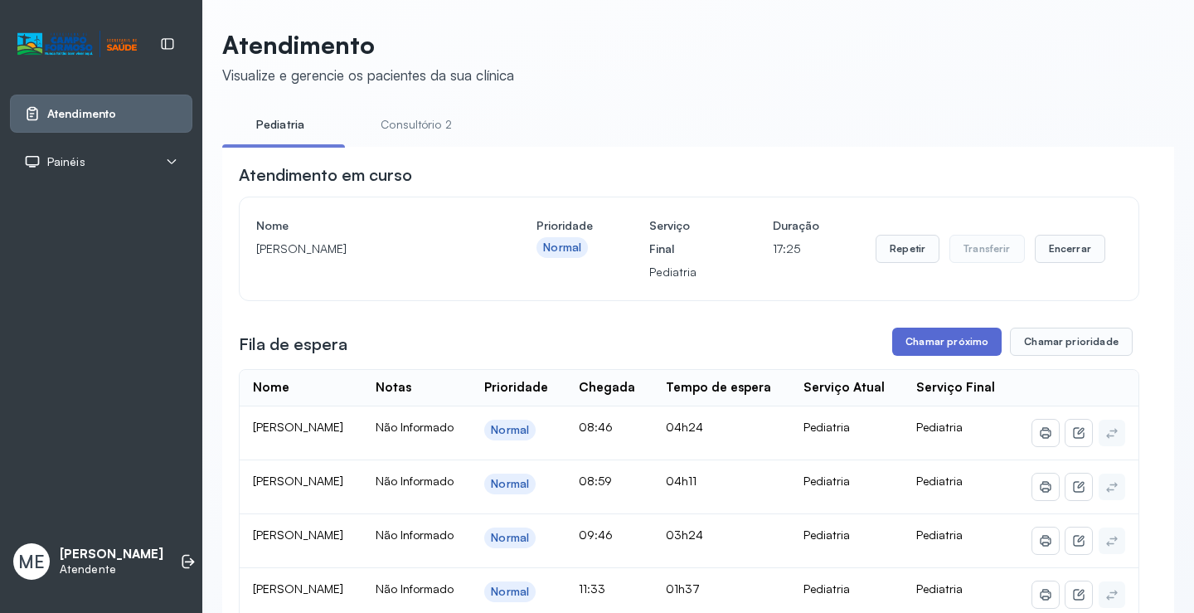
click at [928, 351] on button "Chamar próximo" at bounding box center [946, 341] width 109 height 28
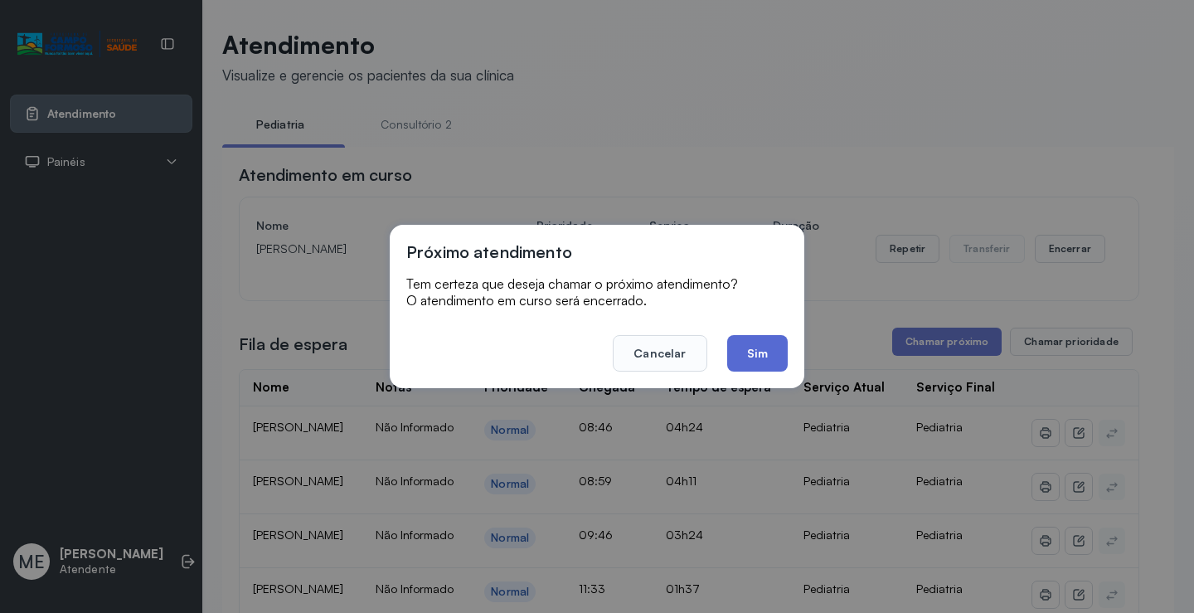
click at [768, 368] on button "Sim" at bounding box center [757, 353] width 61 height 36
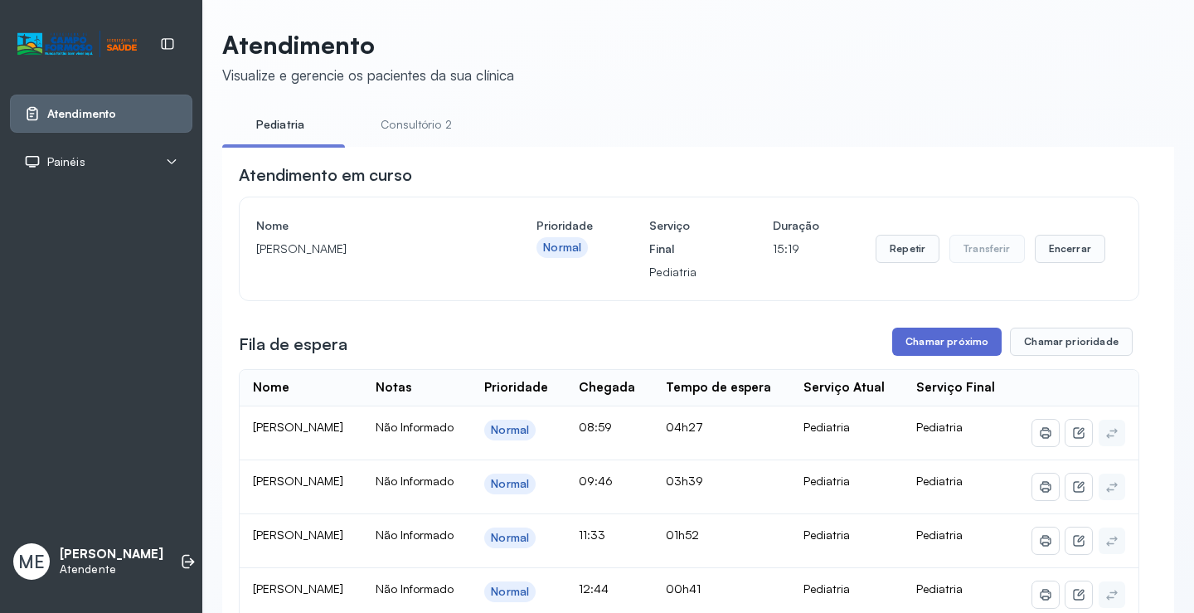
click at [951, 345] on button "Chamar próximo" at bounding box center [946, 341] width 109 height 28
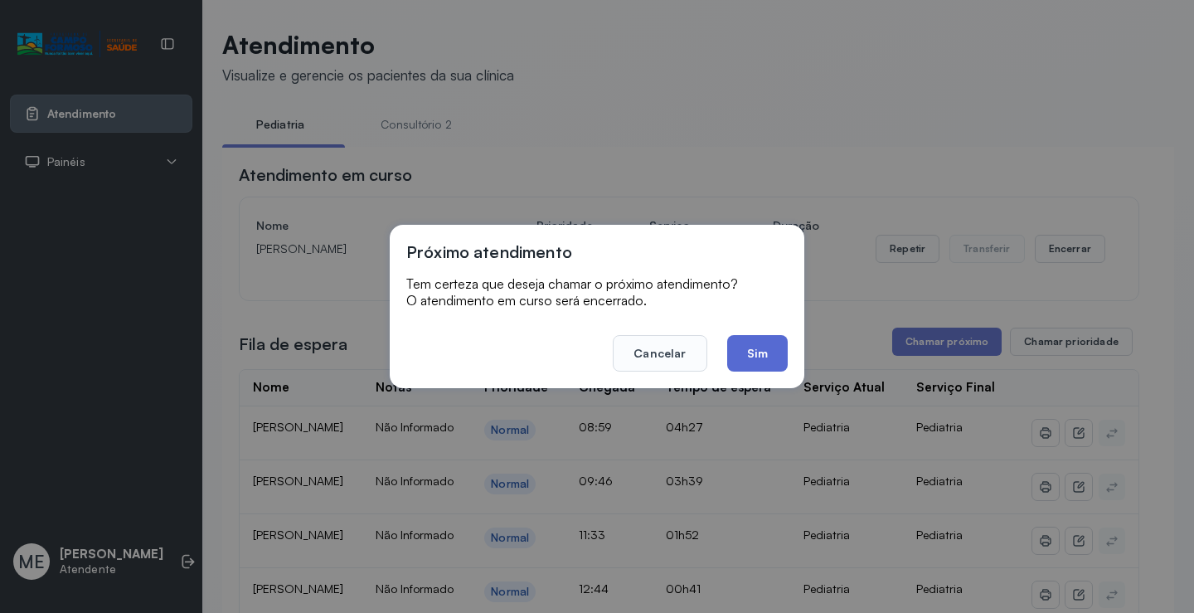
click at [748, 356] on button "Sim" at bounding box center [757, 353] width 61 height 36
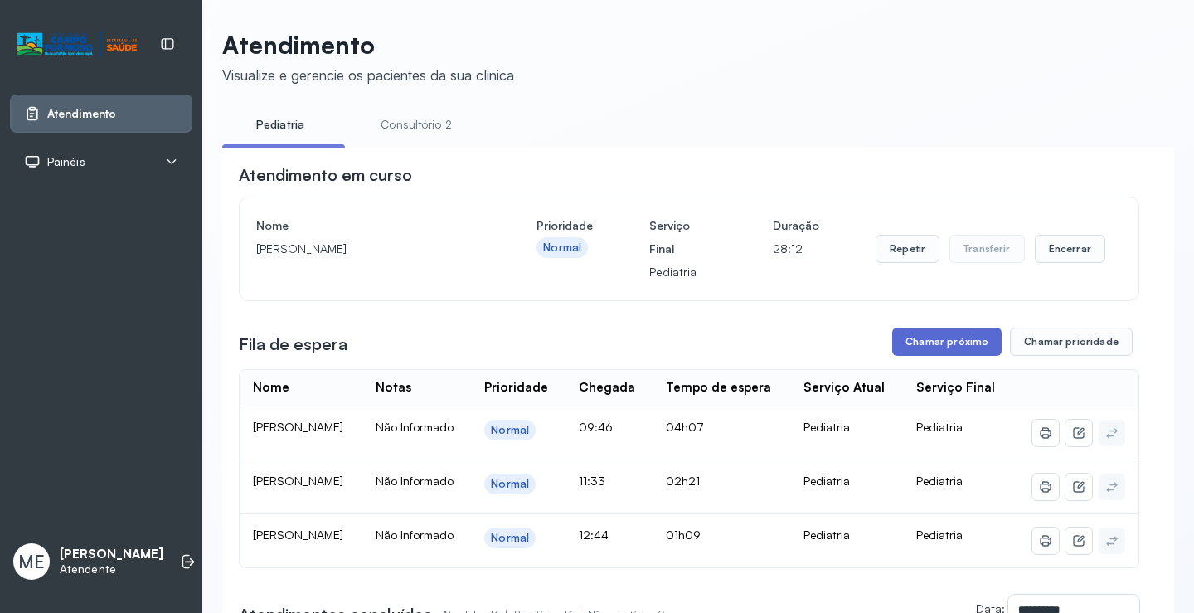
click at [913, 353] on button "Chamar próximo" at bounding box center [946, 341] width 109 height 28
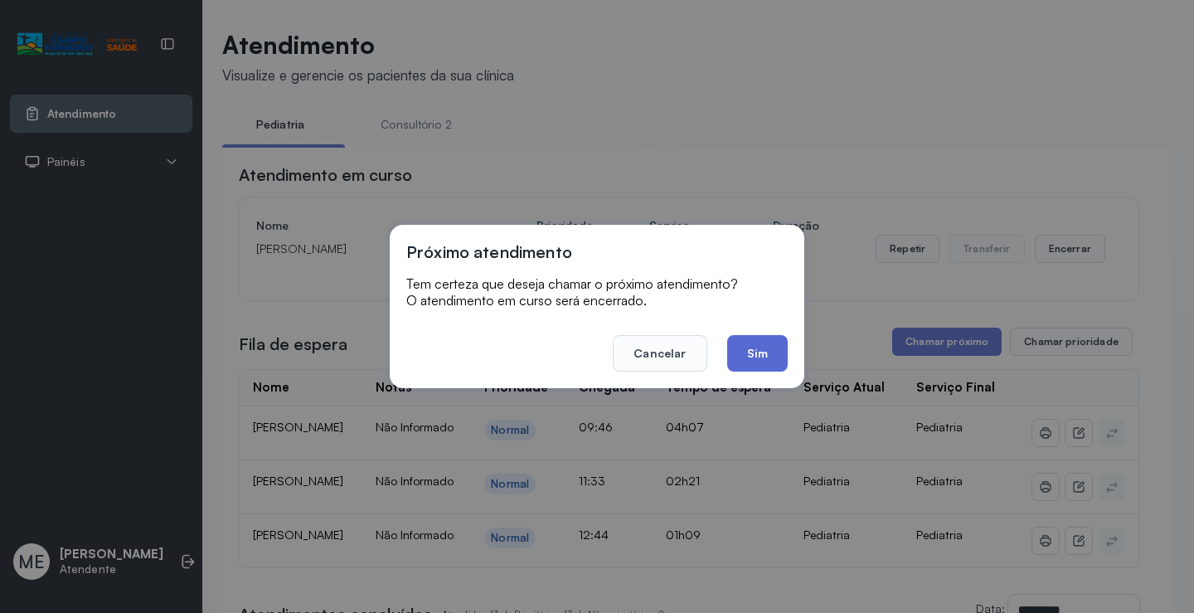
click at [757, 359] on button "Sim" at bounding box center [757, 353] width 61 height 36
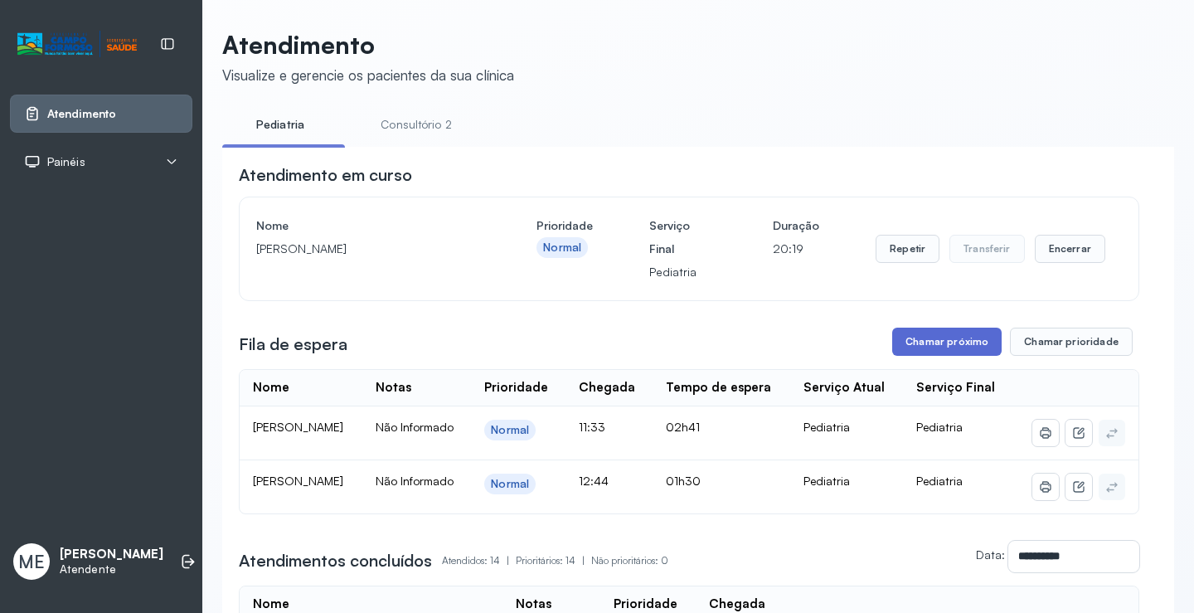
click at [937, 340] on button "Chamar próximo" at bounding box center [946, 341] width 109 height 28
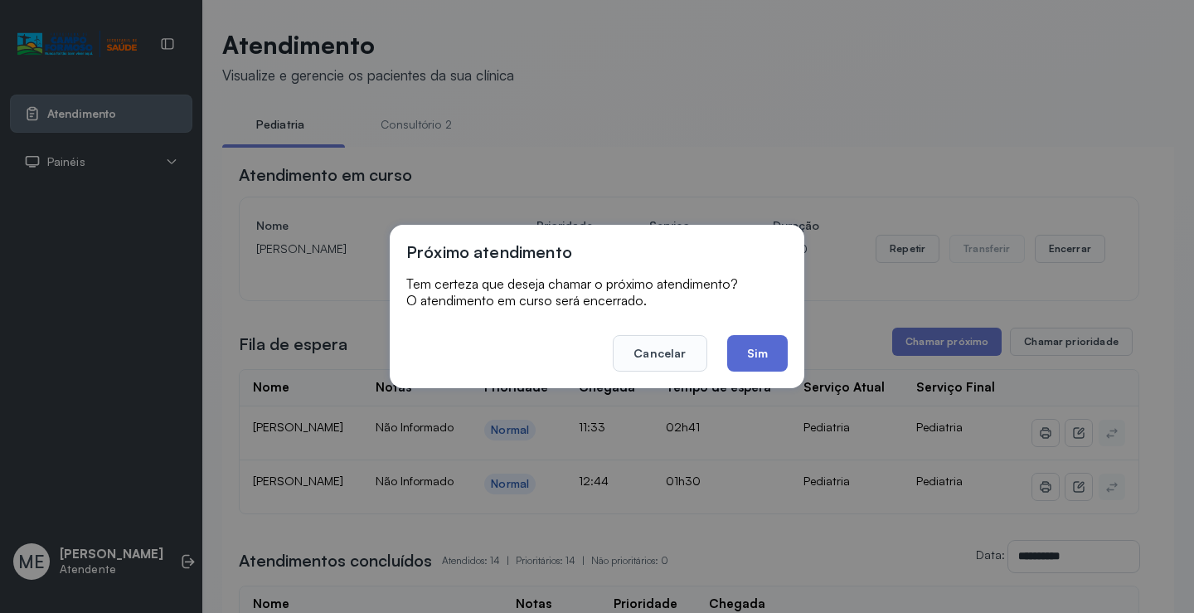
click at [774, 368] on button "Sim" at bounding box center [757, 353] width 61 height 36
